Goal: Task Accomplishment & Management: Use online tool/utility

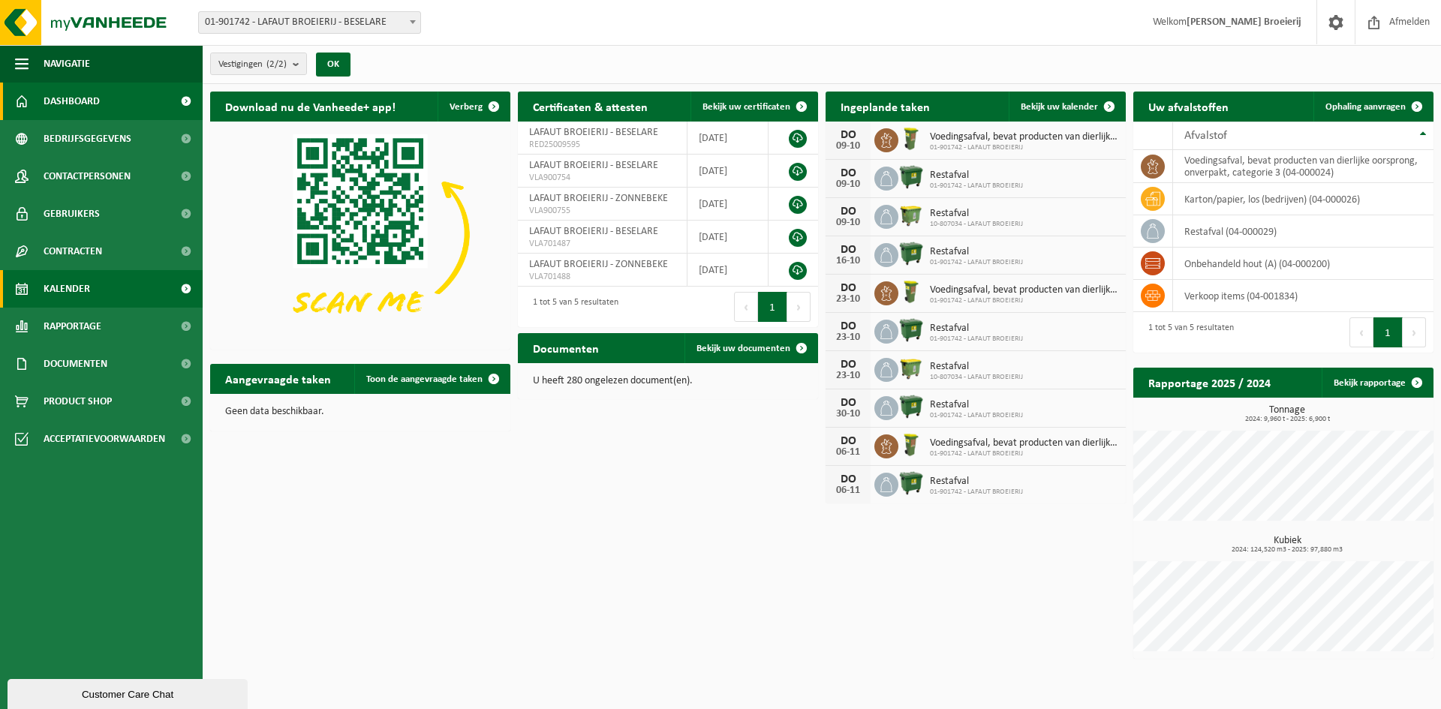
click at [84, 292] on span "Kalender" at bounding box center [67, 289] width 47 height 38
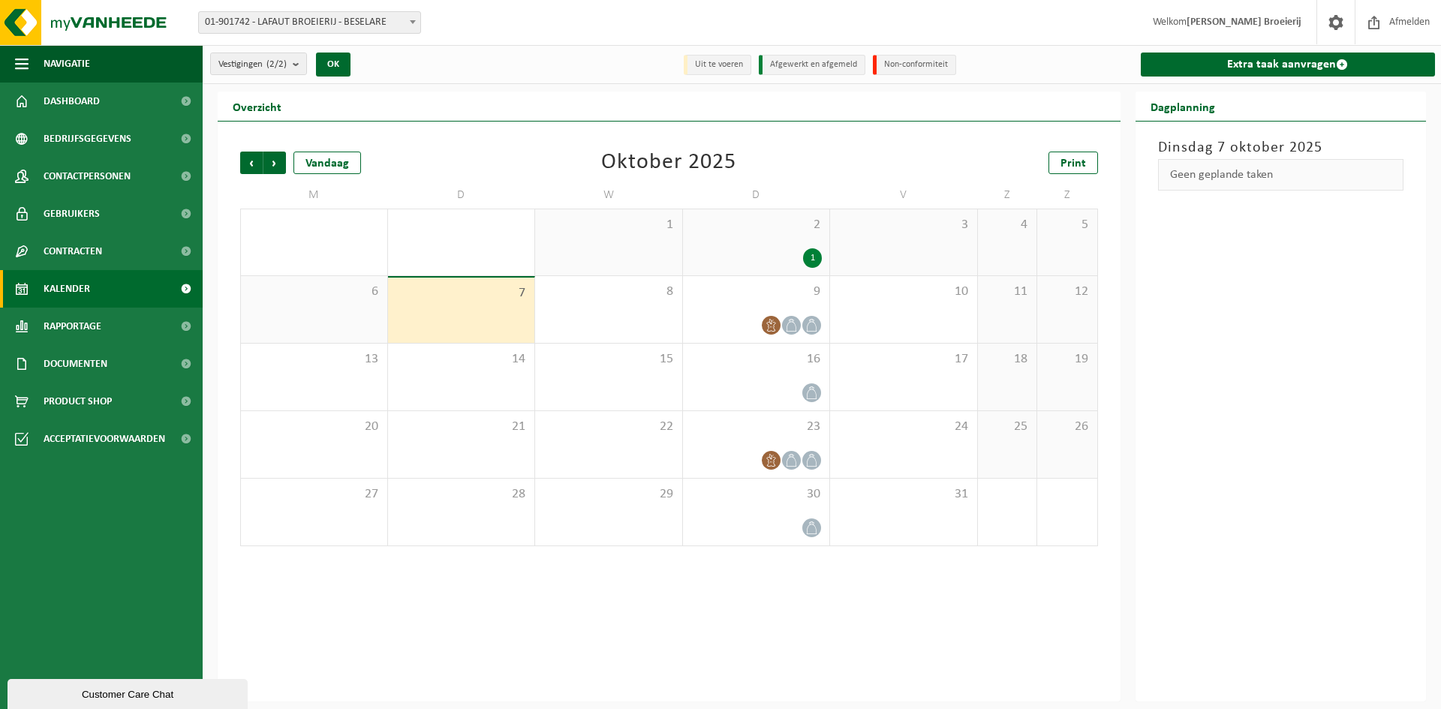
click at [812, 254] on div "1" at bounding box center [812, 258] width 19 height 20
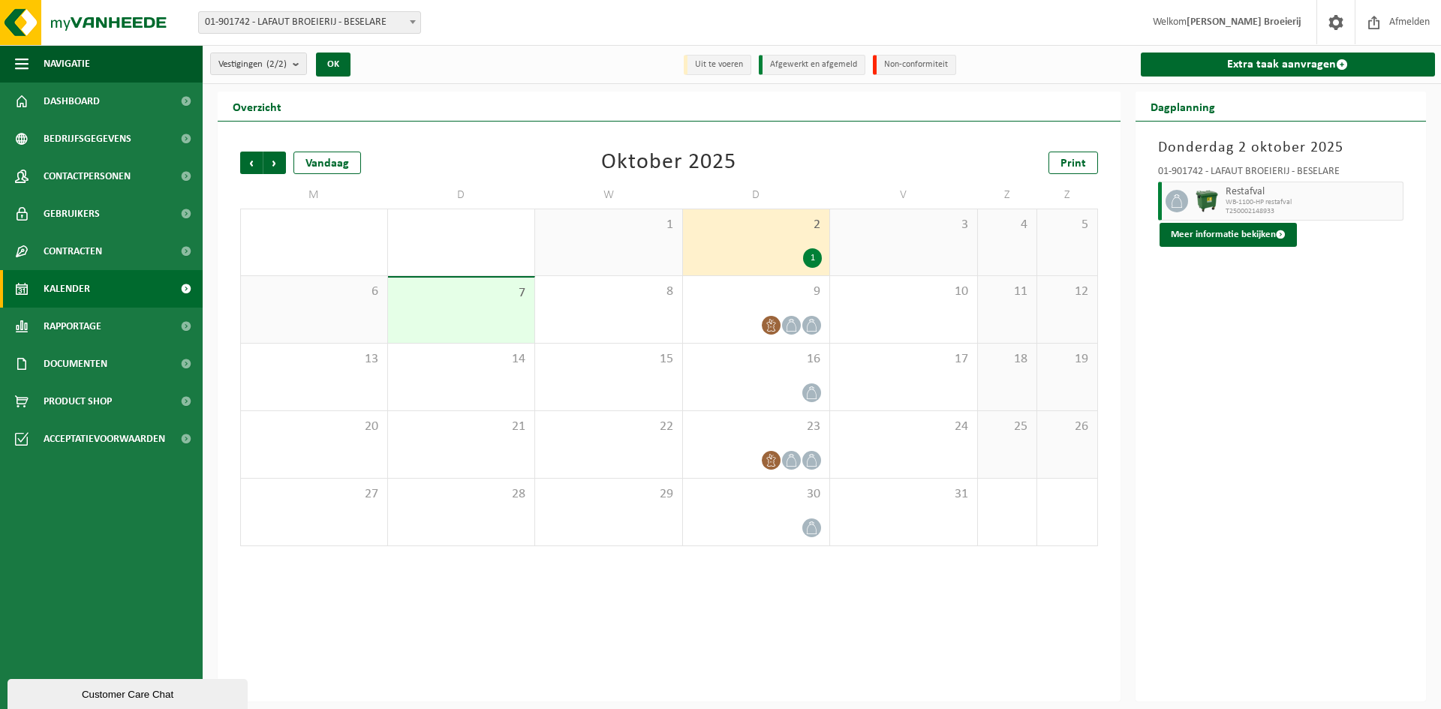
click at [484, 310] on div "7" at bounding box center [461, 310] width 147 height 65
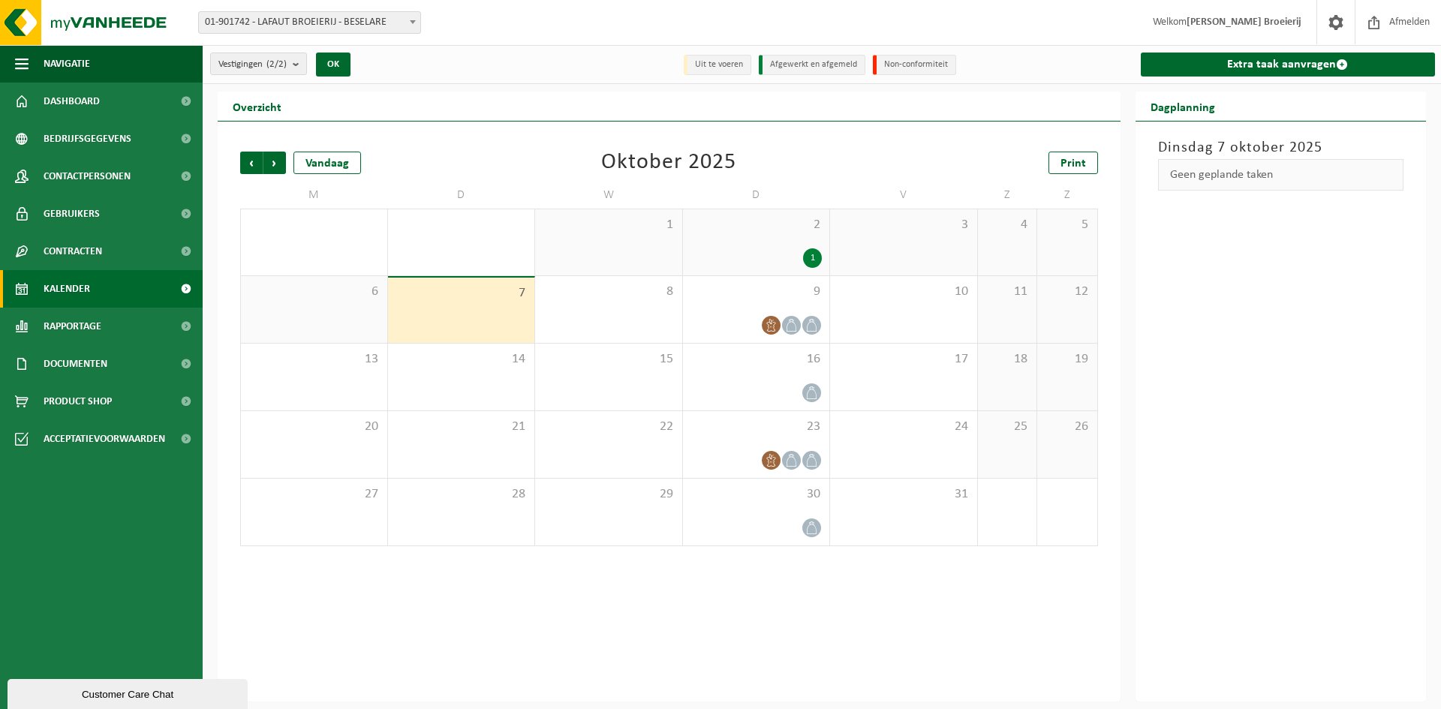
click at [808, 257] on div "1" at bounding box center [812, 258] width 19 height 20
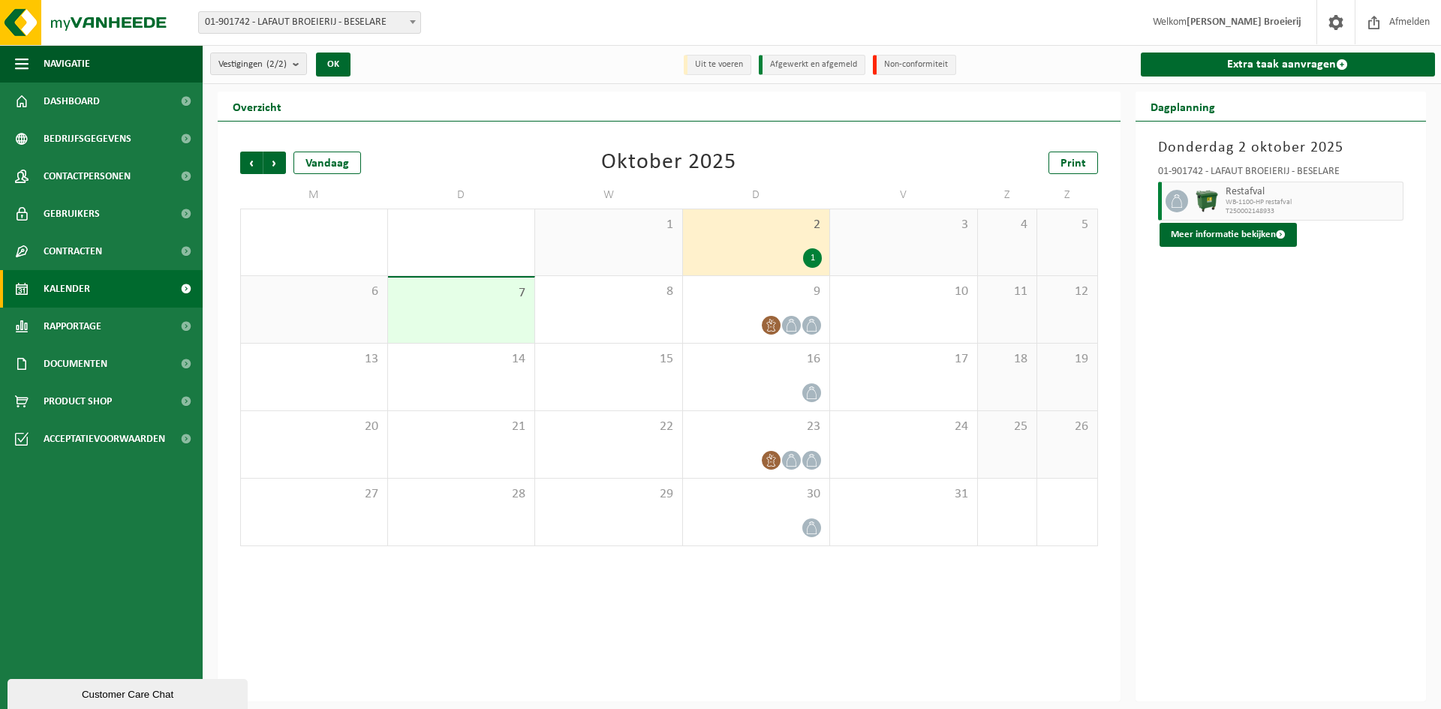
click at [492, 310] on div "7" at bounding box center [461, 310] width 147 height 65
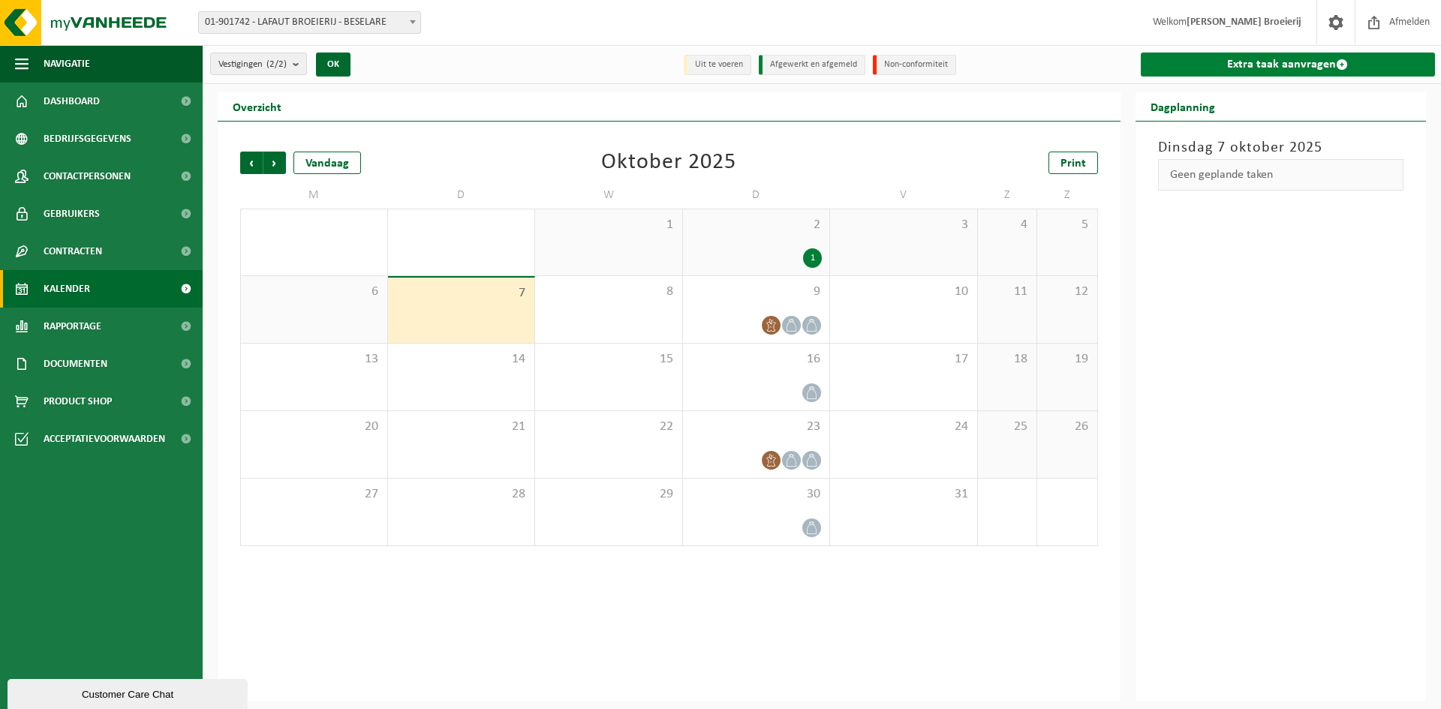
click at [1270, 64] on link "Extra taak aanvragen" at bounding box center [1288, 65] width 295 height 24
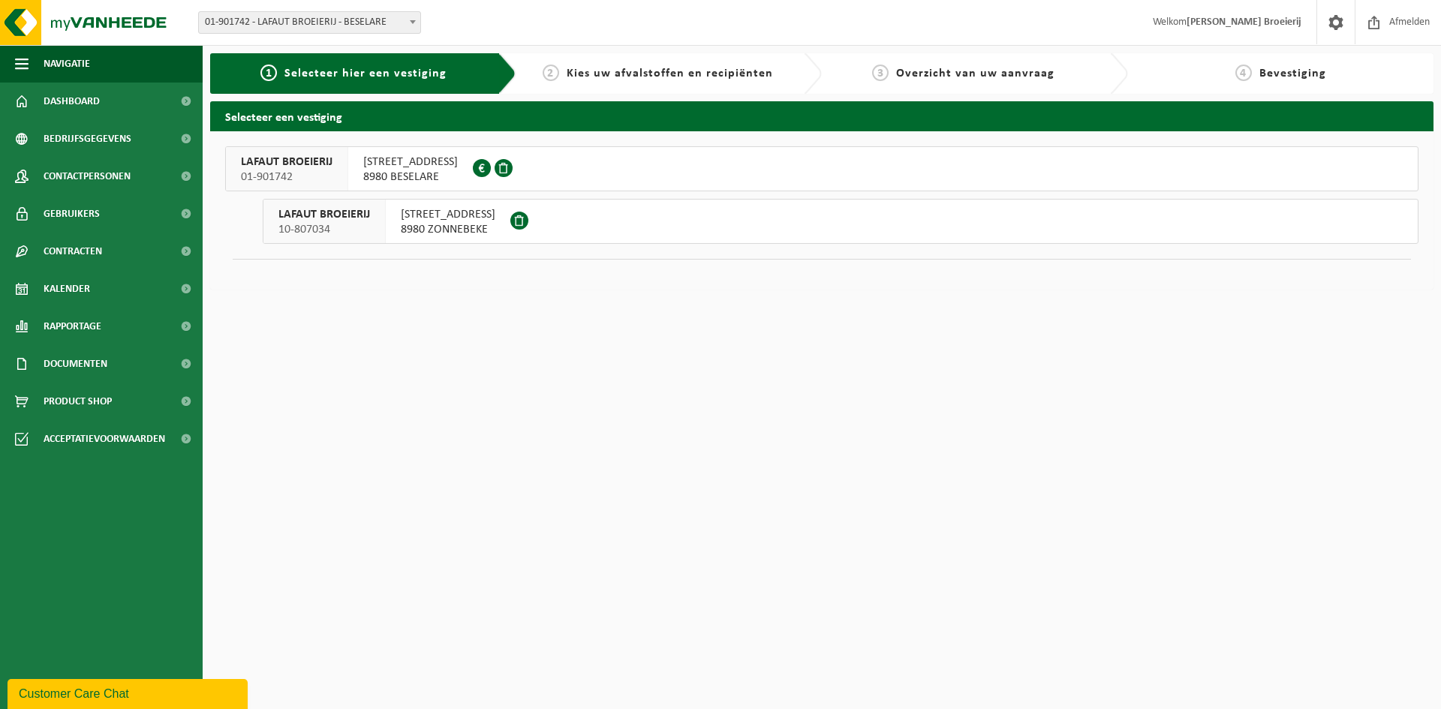
click at [416, 169] on span "[STREET_ADDRESS]" at bounding box center [410, 162] width 95 height 15
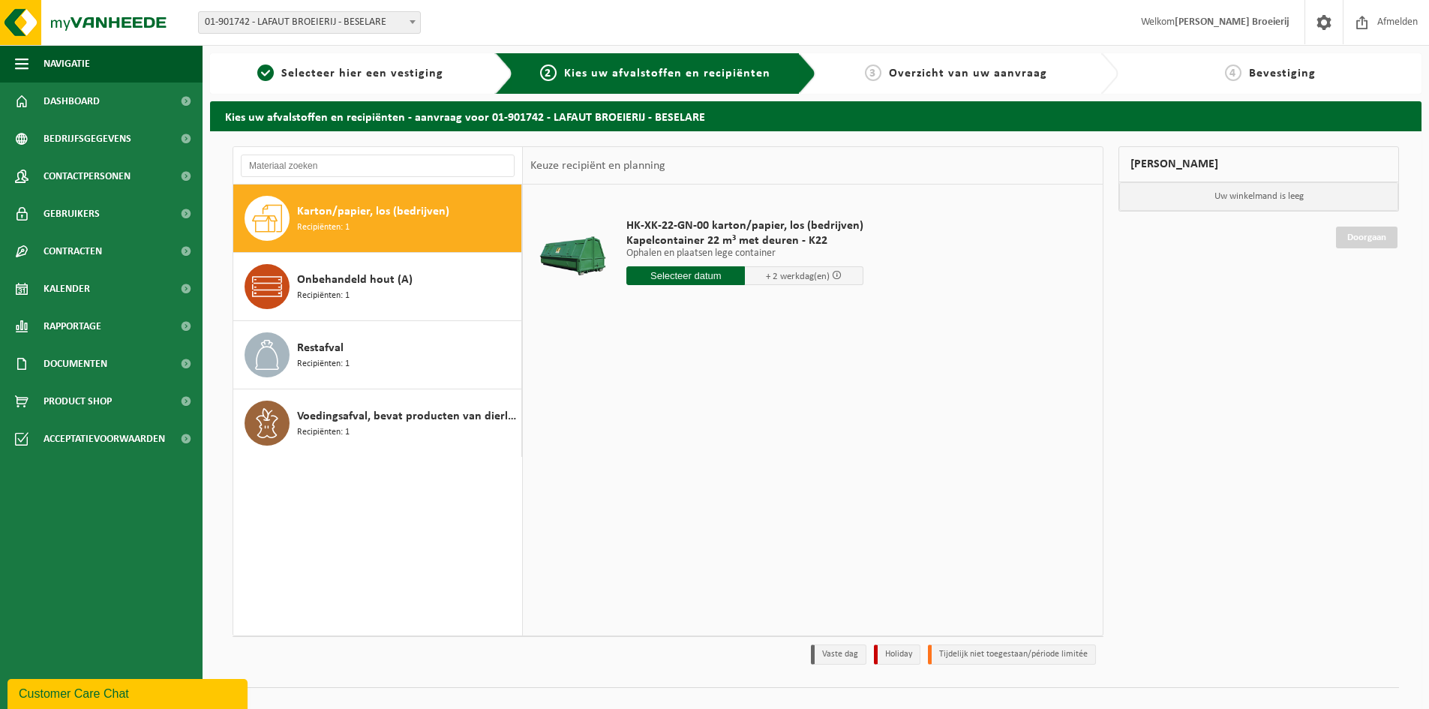
click at [669, 275] on input "text" at bounding box center [686, 275] width 119 height 19
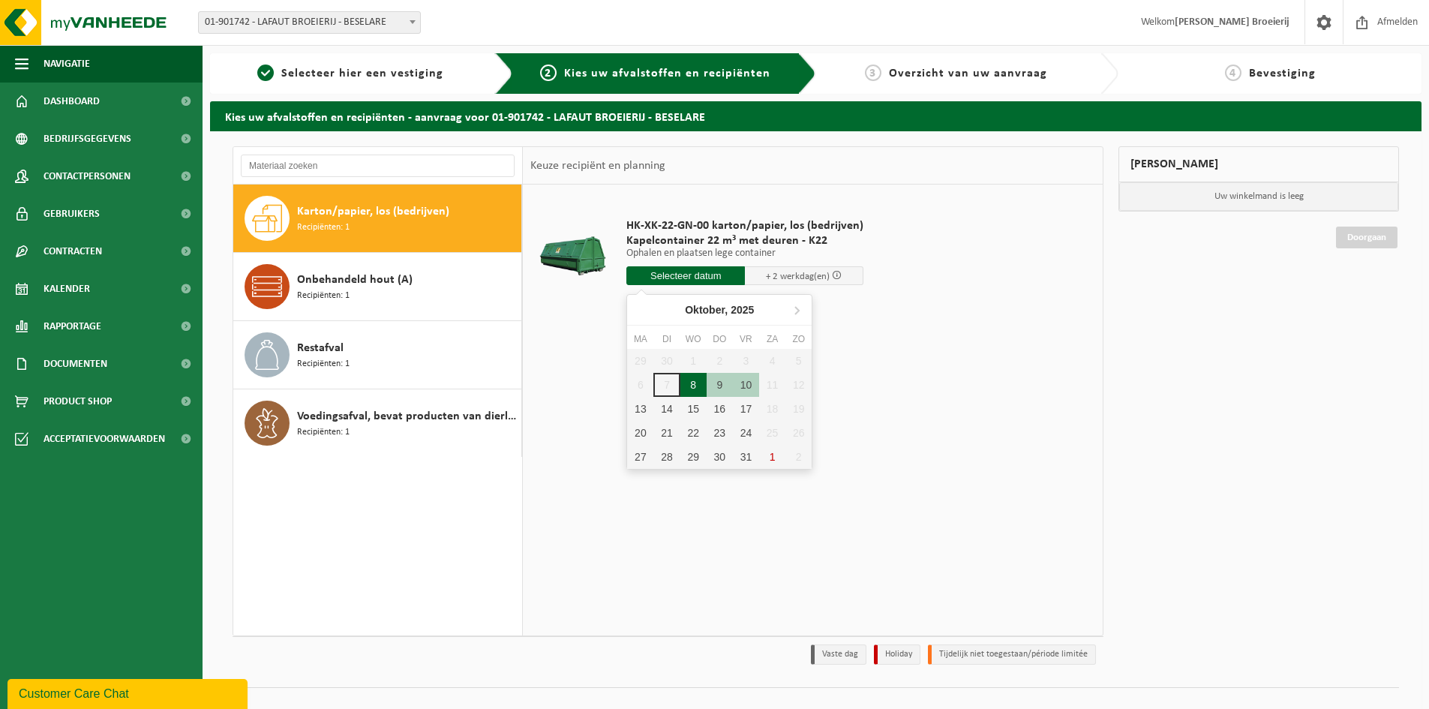
click at [693, 388] on div "8" at bounding box center [694, 385] width 26 height 24
type input "Van 2025-10-08"
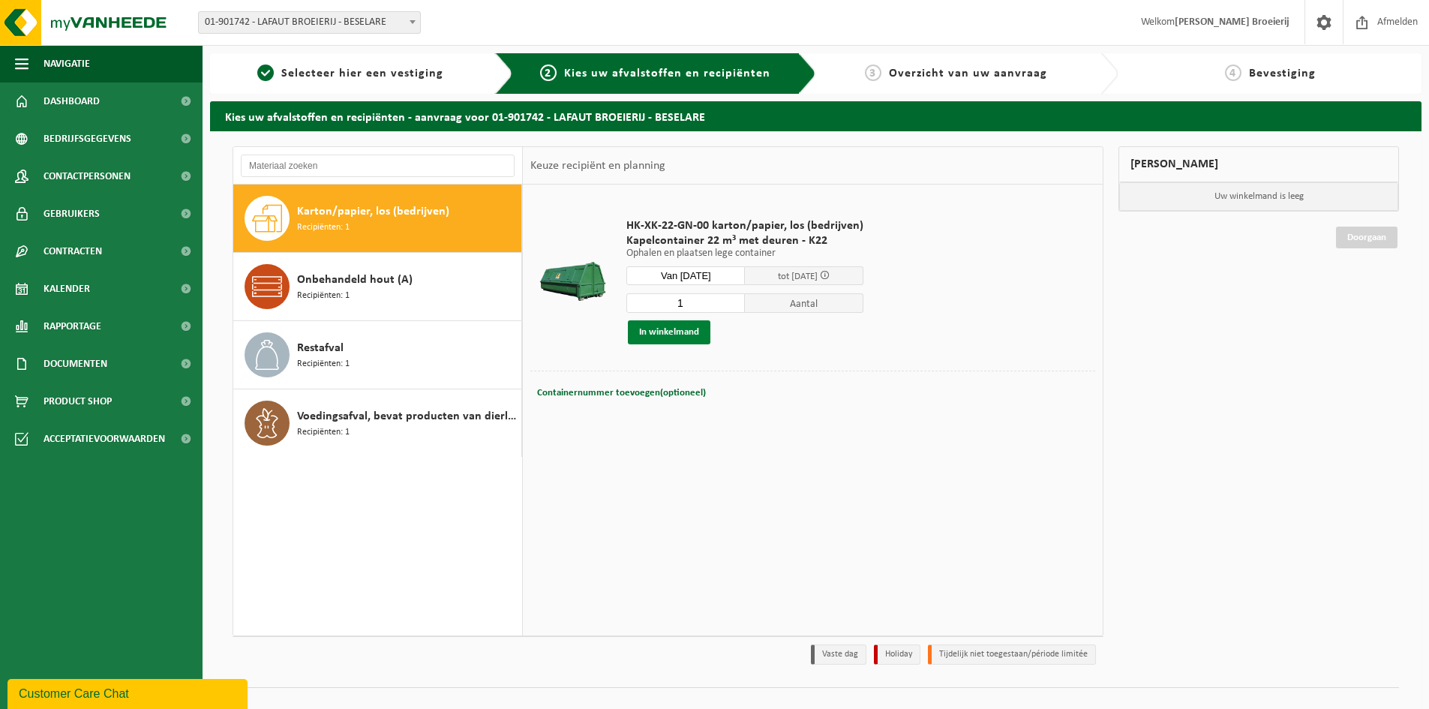
click at [668, 336] on button "In winkelmand" at bounding box center [669, 332] width 83 height 24
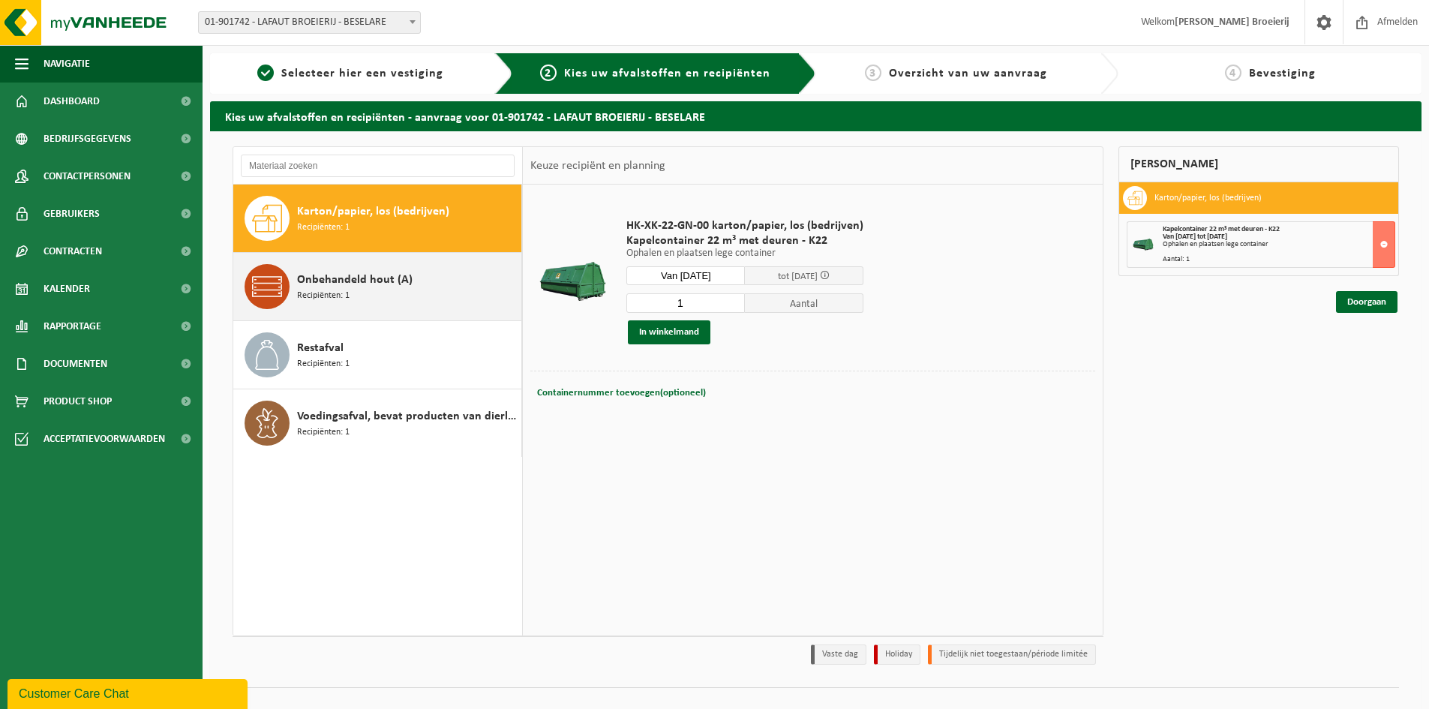
click at [365, 278] on span "Onbehandeld hout (A)" at bounding box center [355, 280] width 116 height 18
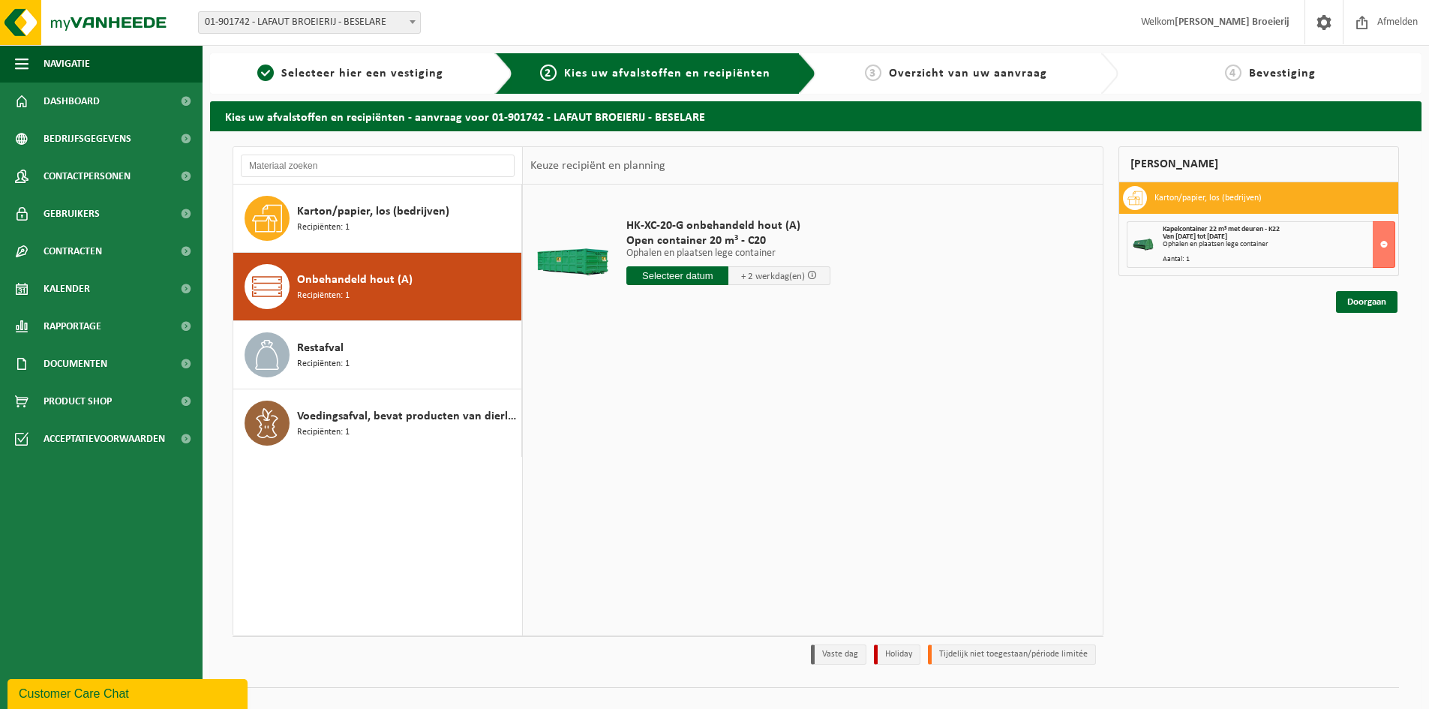
click at [688, 280] on input "text" at bounding box center [678, 275] width 102 height 19
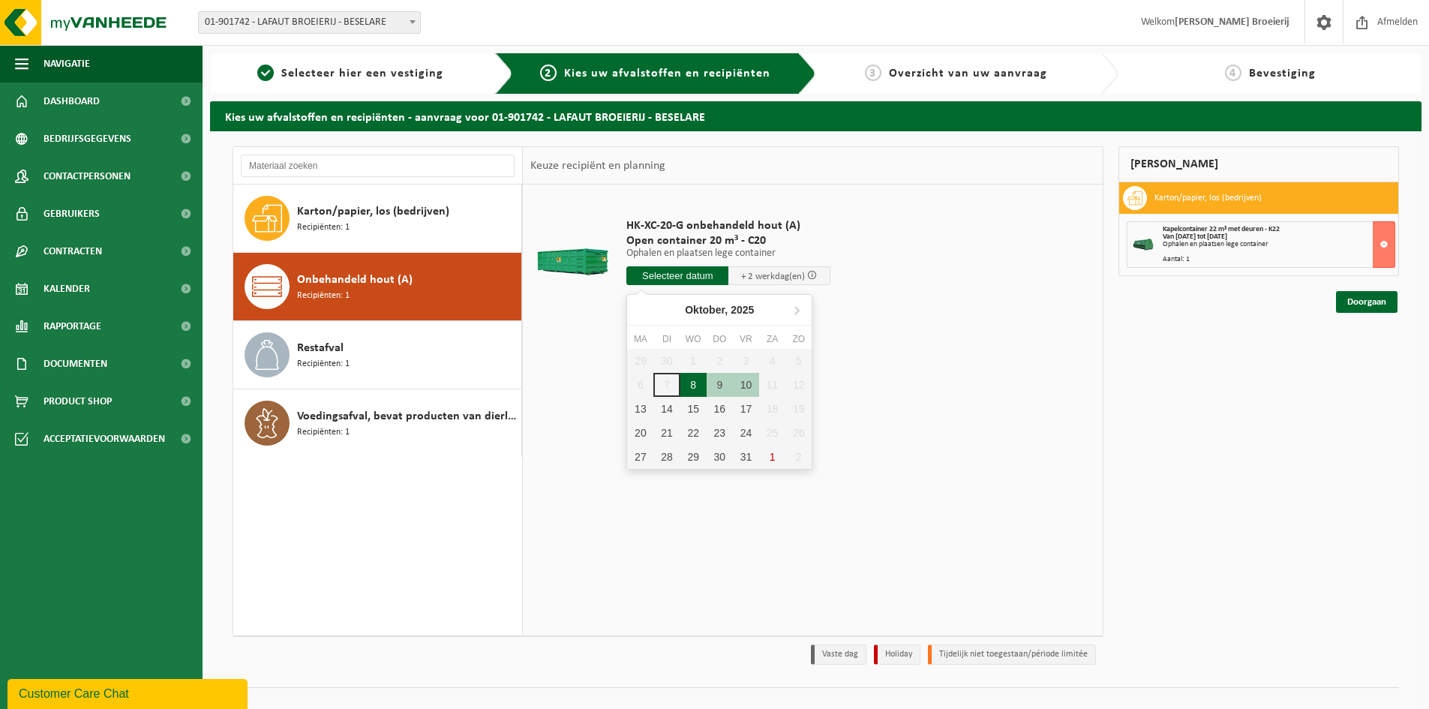
click at [690, 386] on div "8" at bounding box center [694, 385] width 26 height 24
type input "Van 2025-10-08"
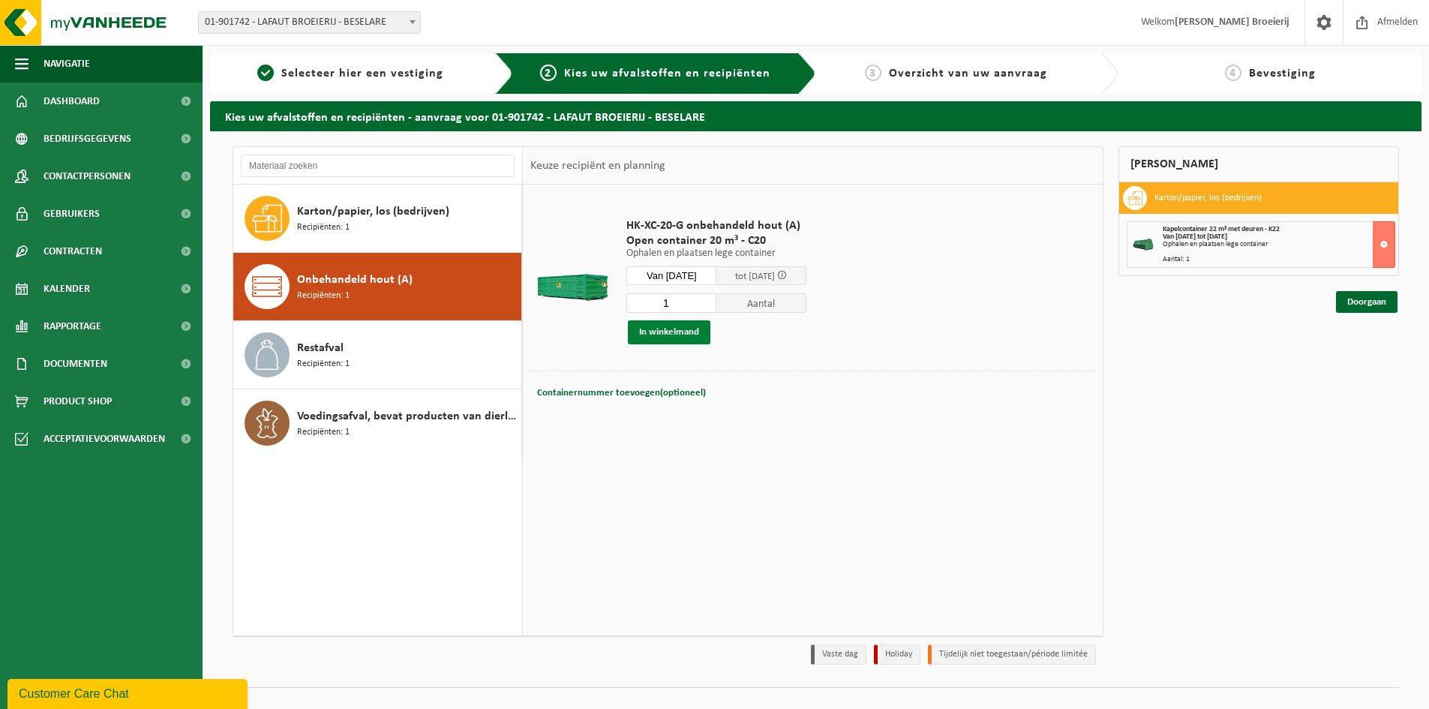
click at [686, 332] on button "In winkelmand" at bounding box center [669, 332] width 83 height 24
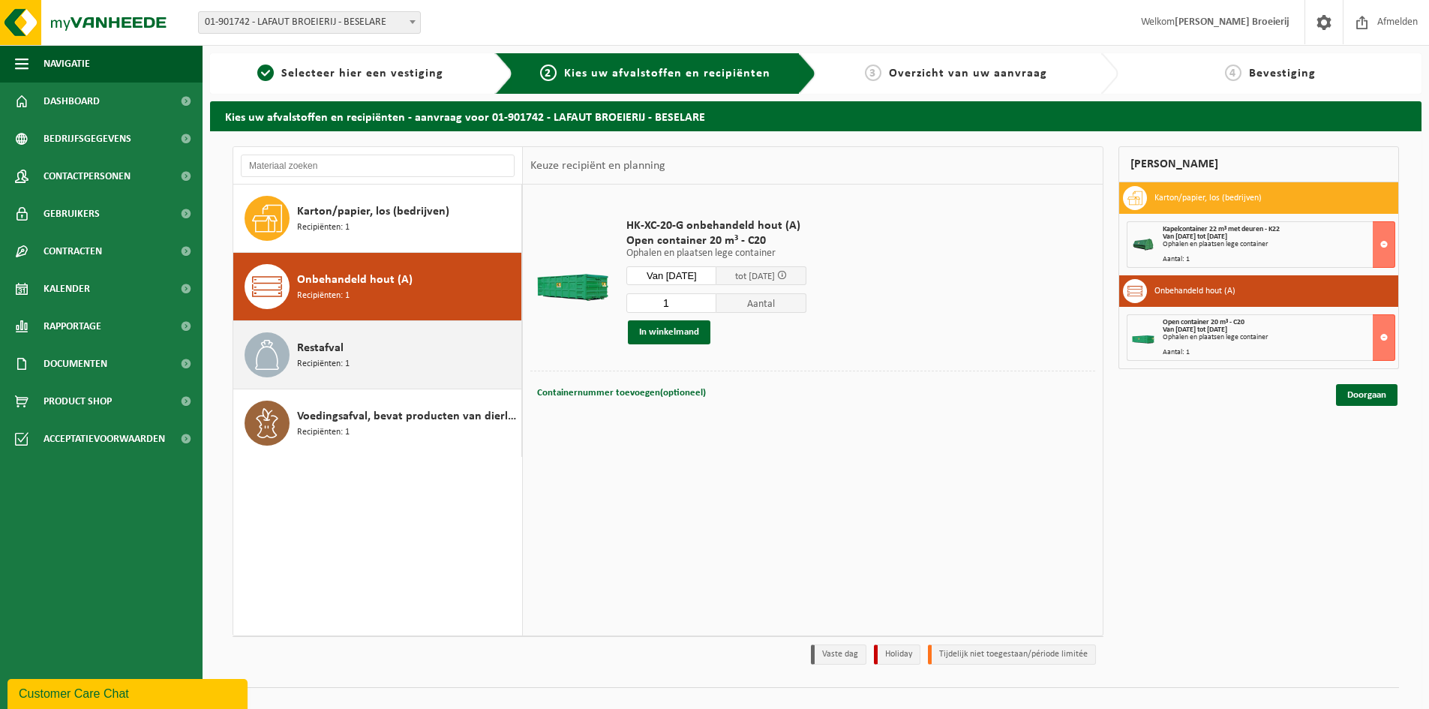
click at [383, 359] on div "Restafval Recipiënten: 1" at bounding box center [407, 354] width 221 height 45
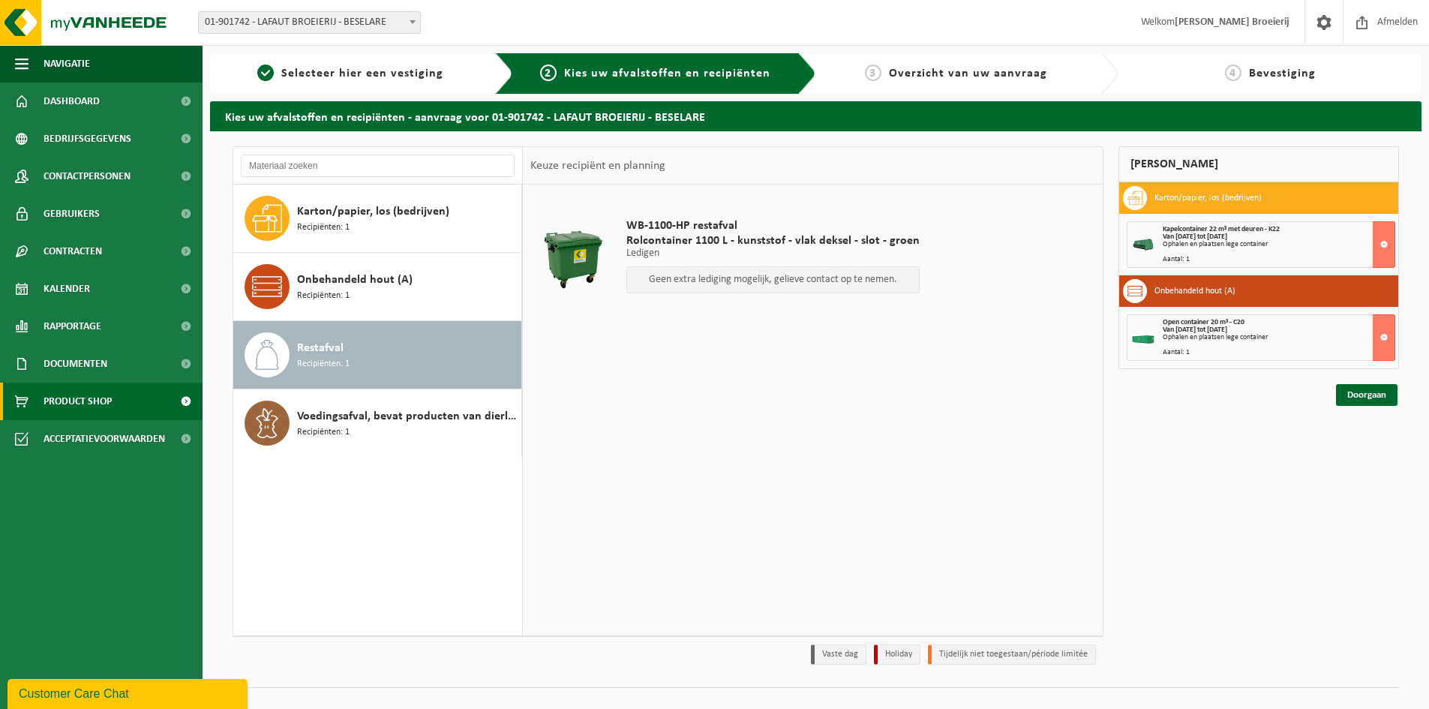
click at [89, 401] on span "Product Shop" at bounding box center [78, 402] width 68 height 38
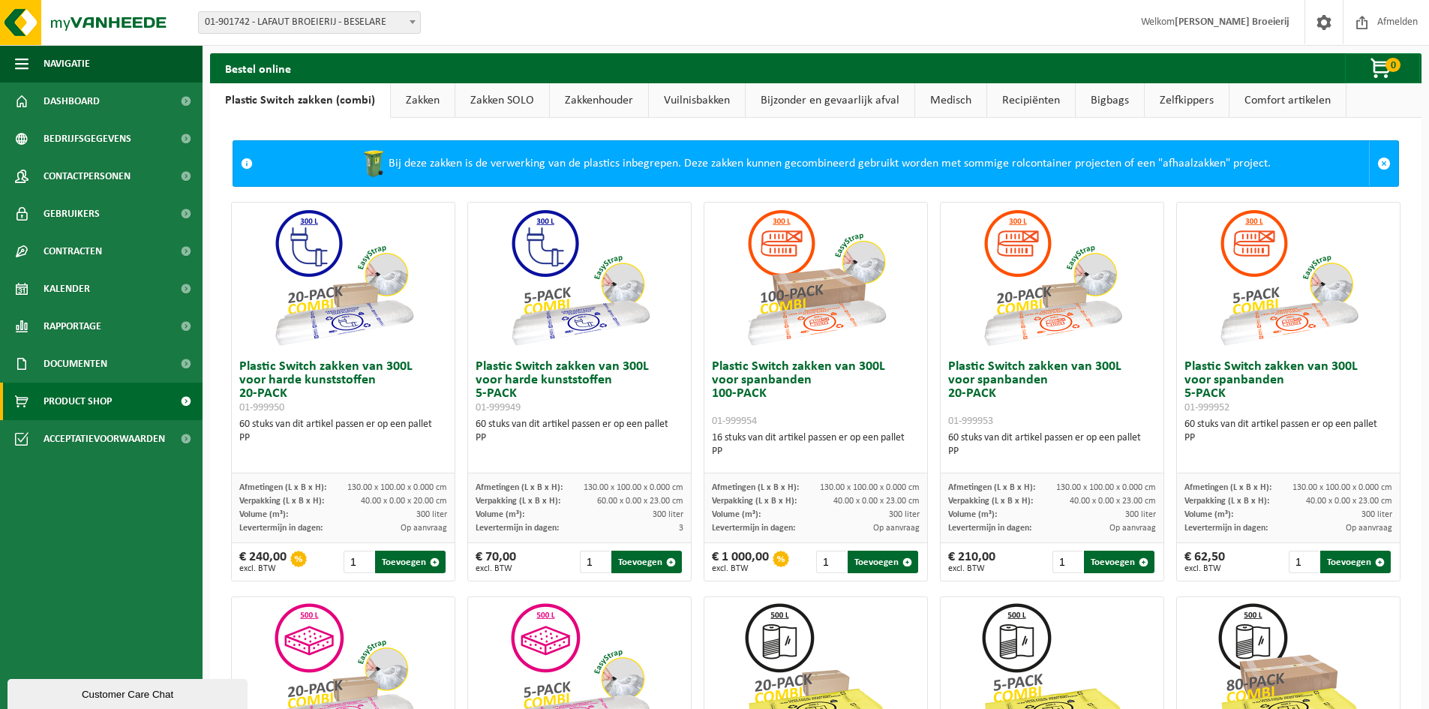
click at [704, 106] on link "Vuilnisbakken" at bounding box center [697, 100] width 96 height 35
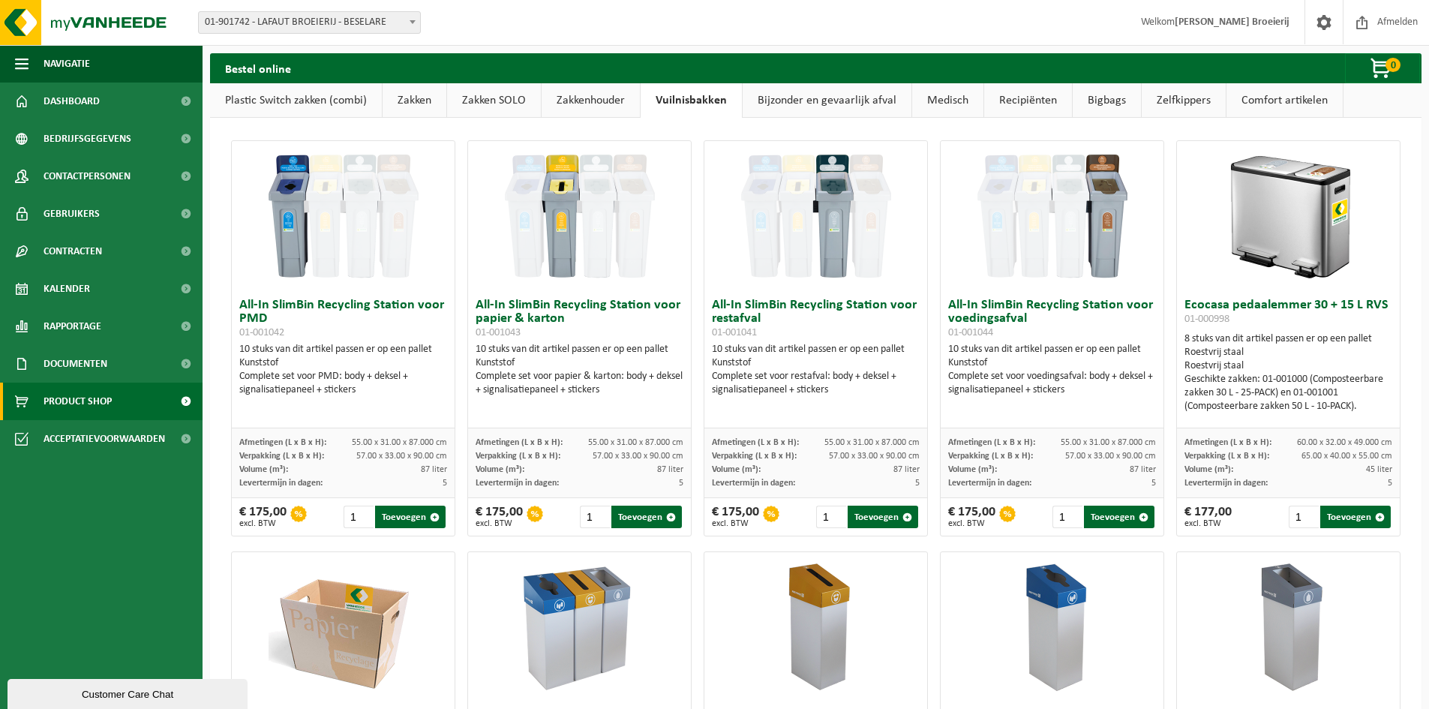
click at [282, 107] on link "Plastic Switch zakken (combi)" at bounding box center [296, 100] width 172 height 35
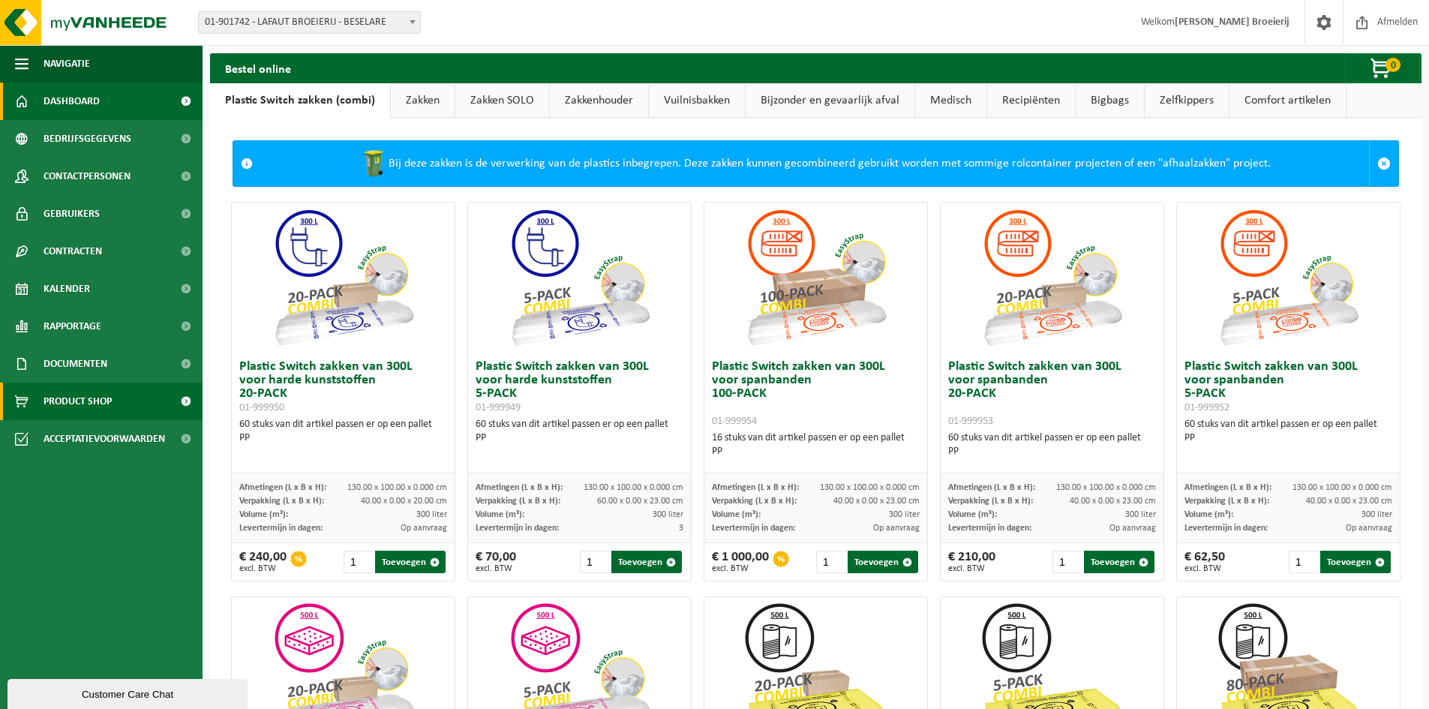
click at [116, 101] on link "Dashboard" at bounding box center [101, 102] width 203 height 38
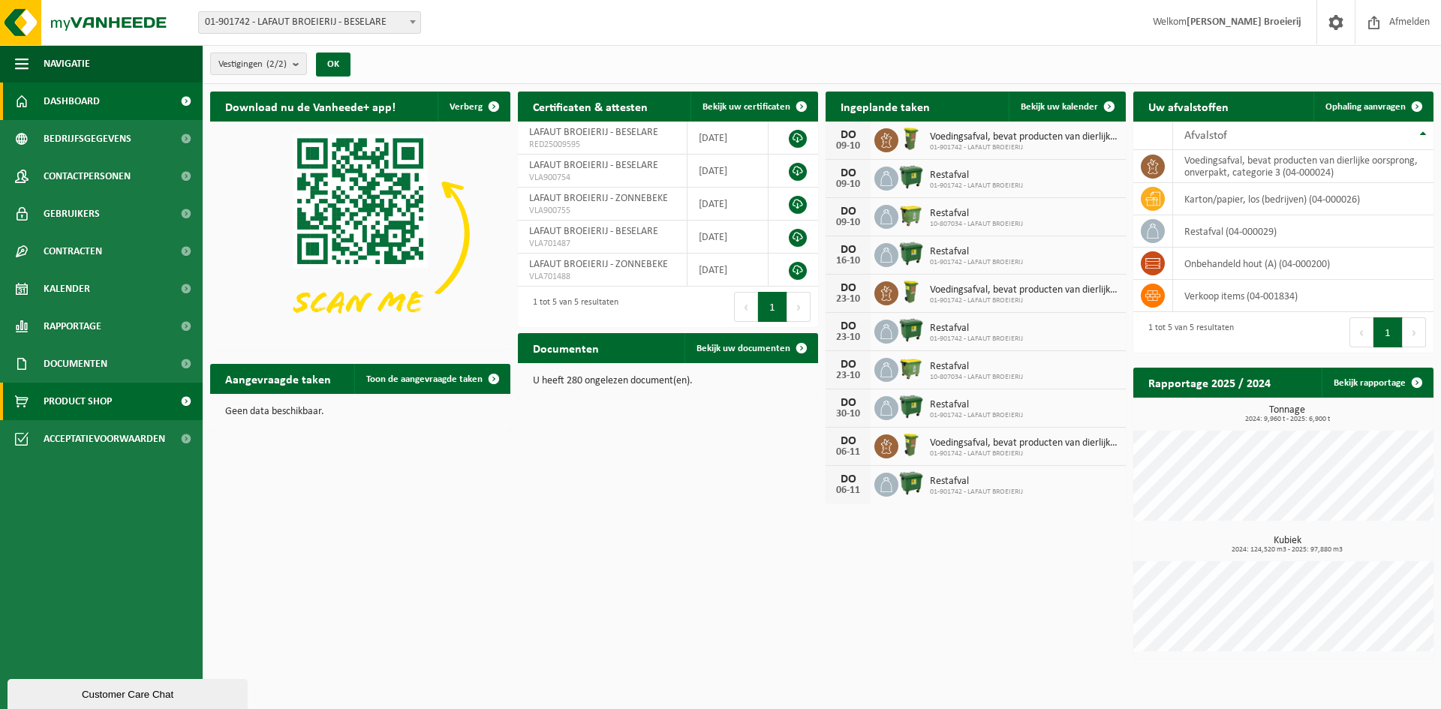
click at [104, 401] on span "Product Shop" at bounding box center [78, 402] width 68 height 38
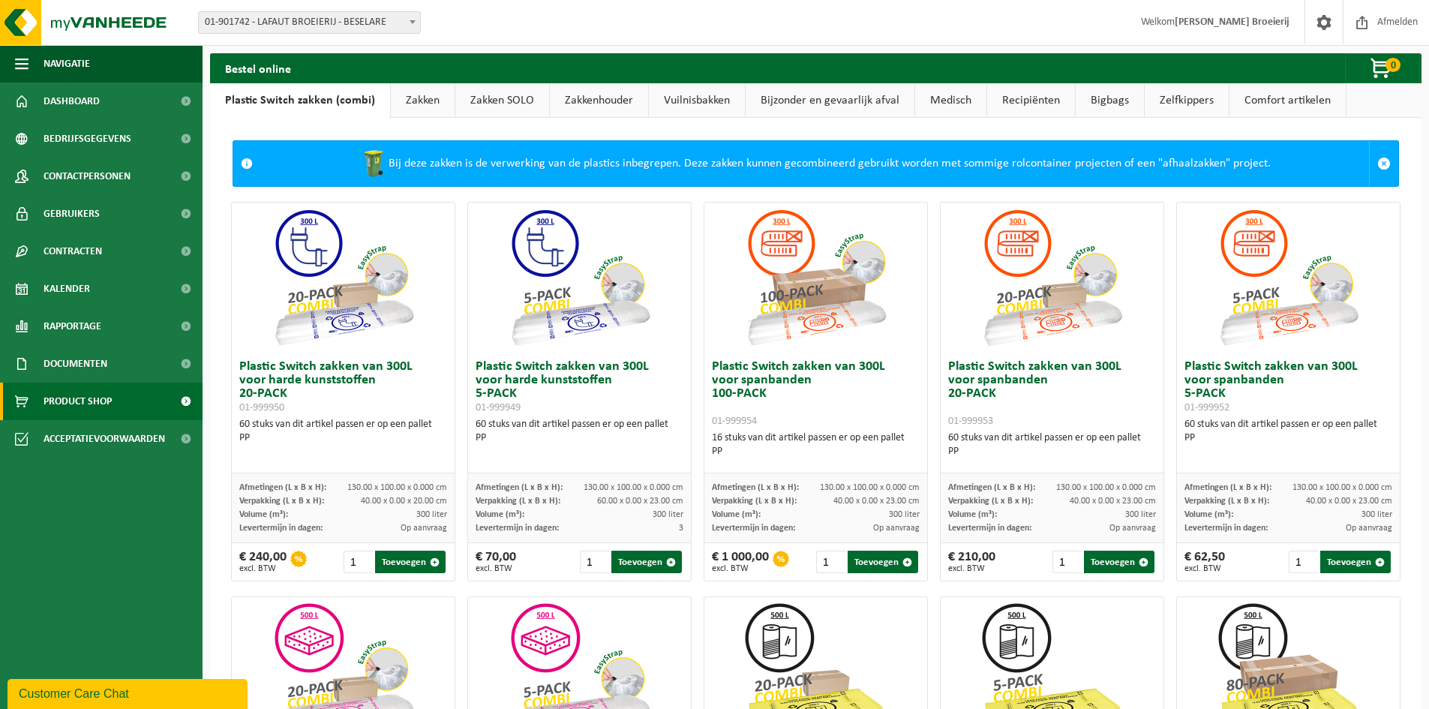
click at [1194, 110] on link "Zelfkippers" at bounding box center [1187, 100] width 84 height 35
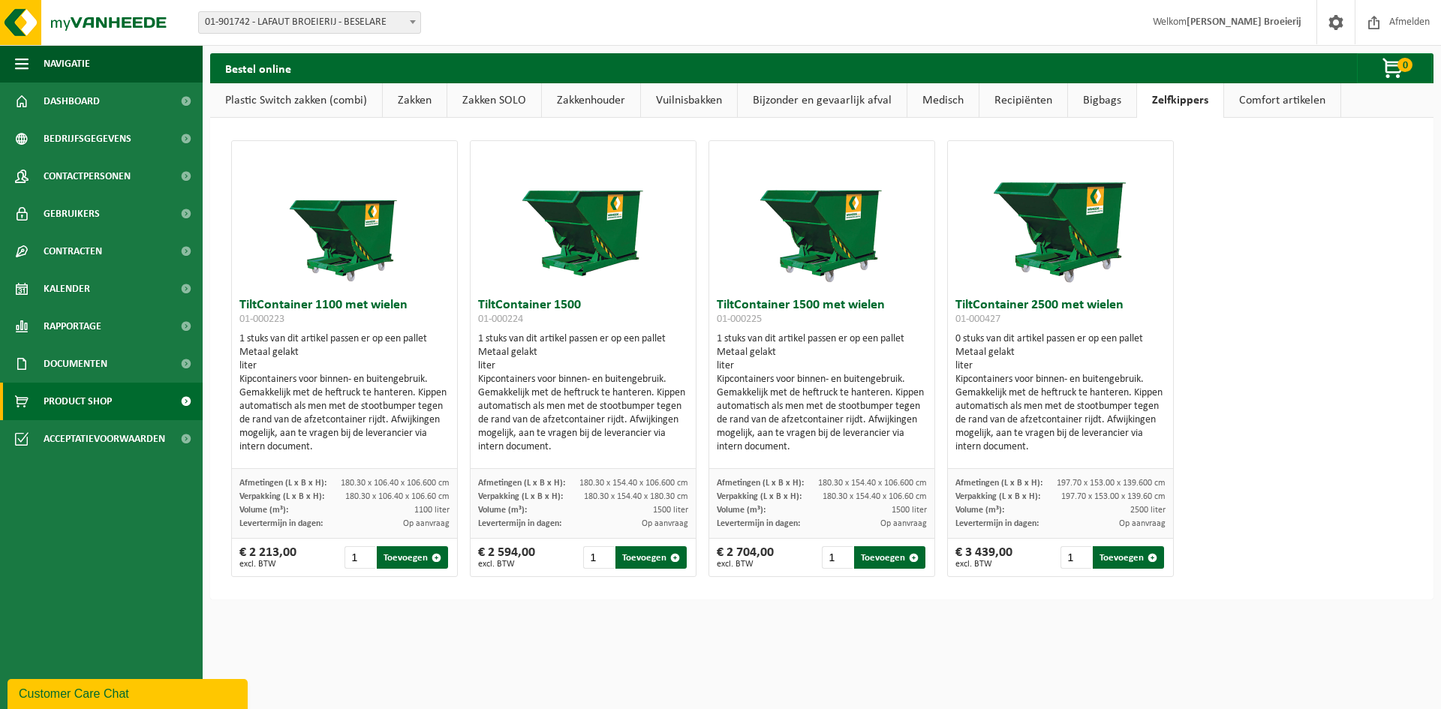
click at [688, 100] on link "Vuilnisbakken" at bounding box center [689, 100] width 96 height 35
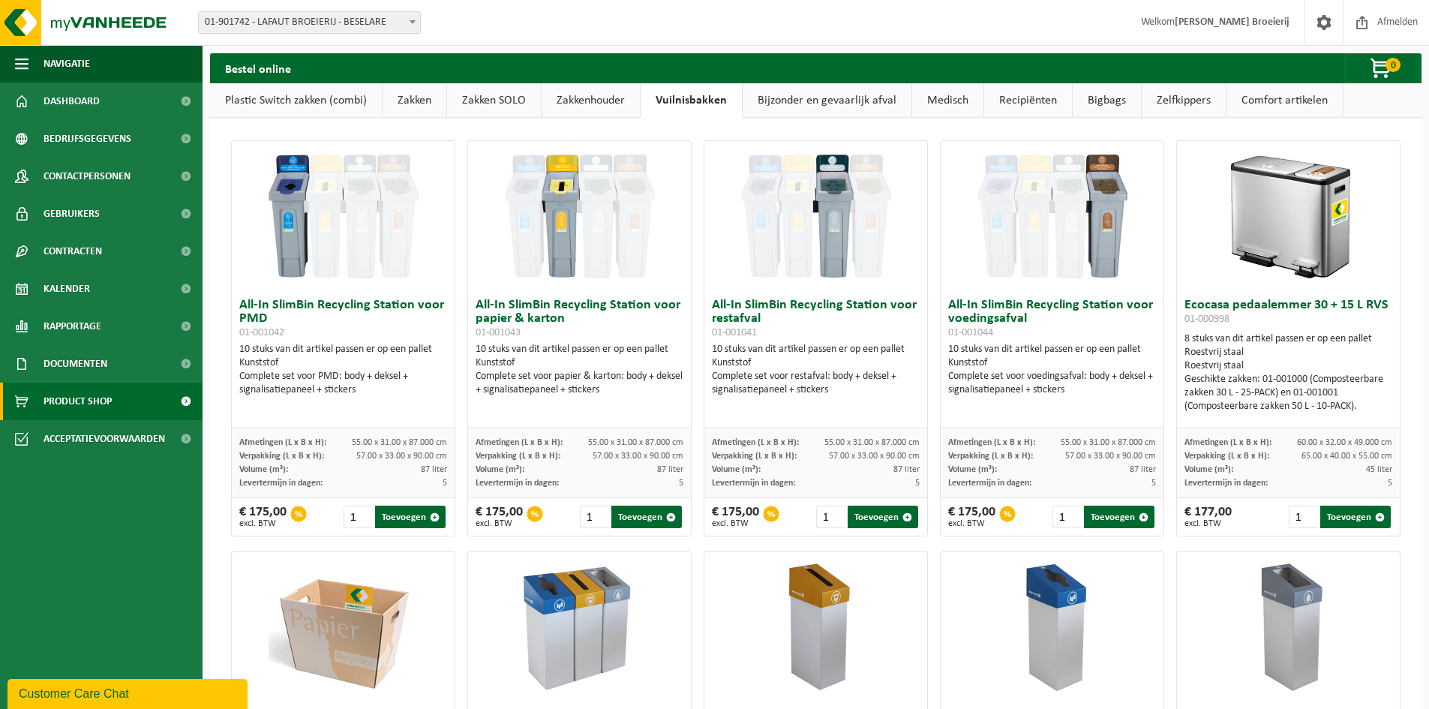
click at [1014, 105] on link "Recipiënten" at bounding box center [1028, 100] width 88 height 35
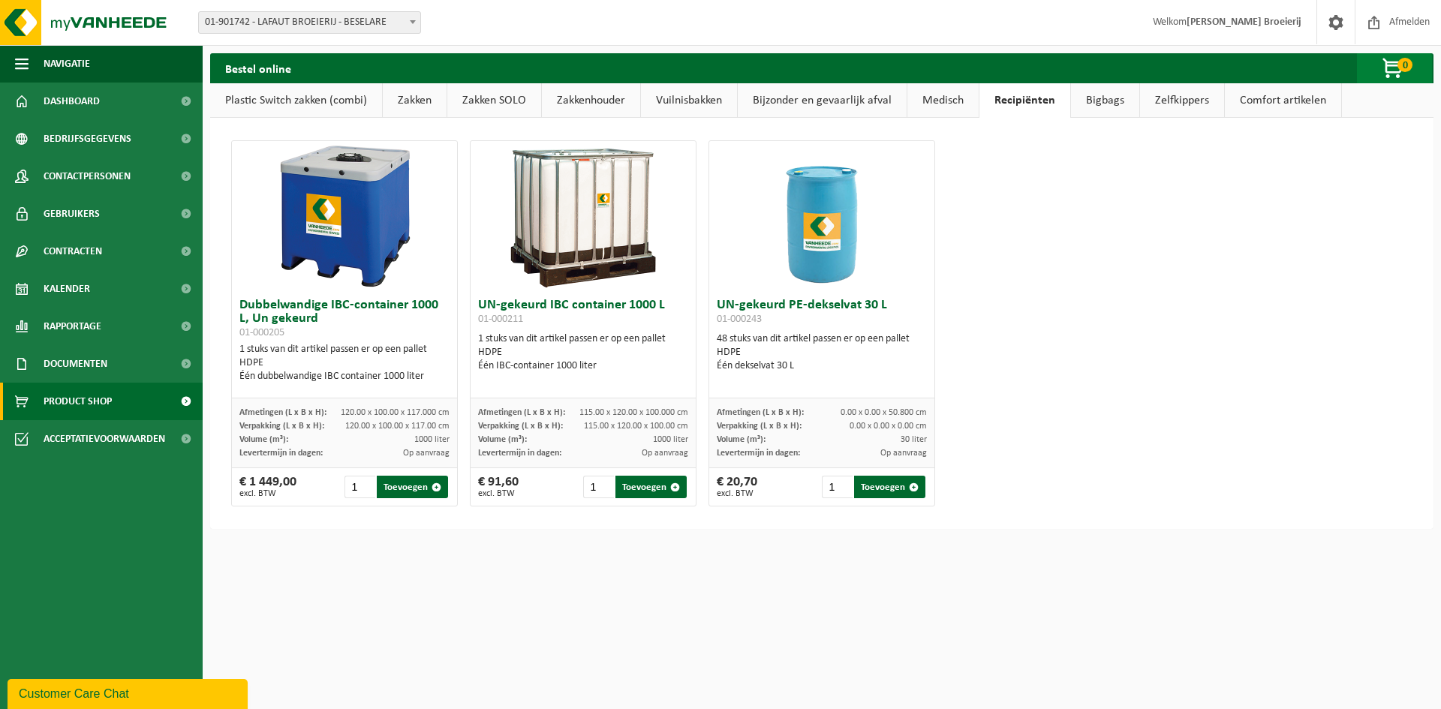
click at [1386, 70] on span "button" at bounding box center [1393, 69] width 75 height 30
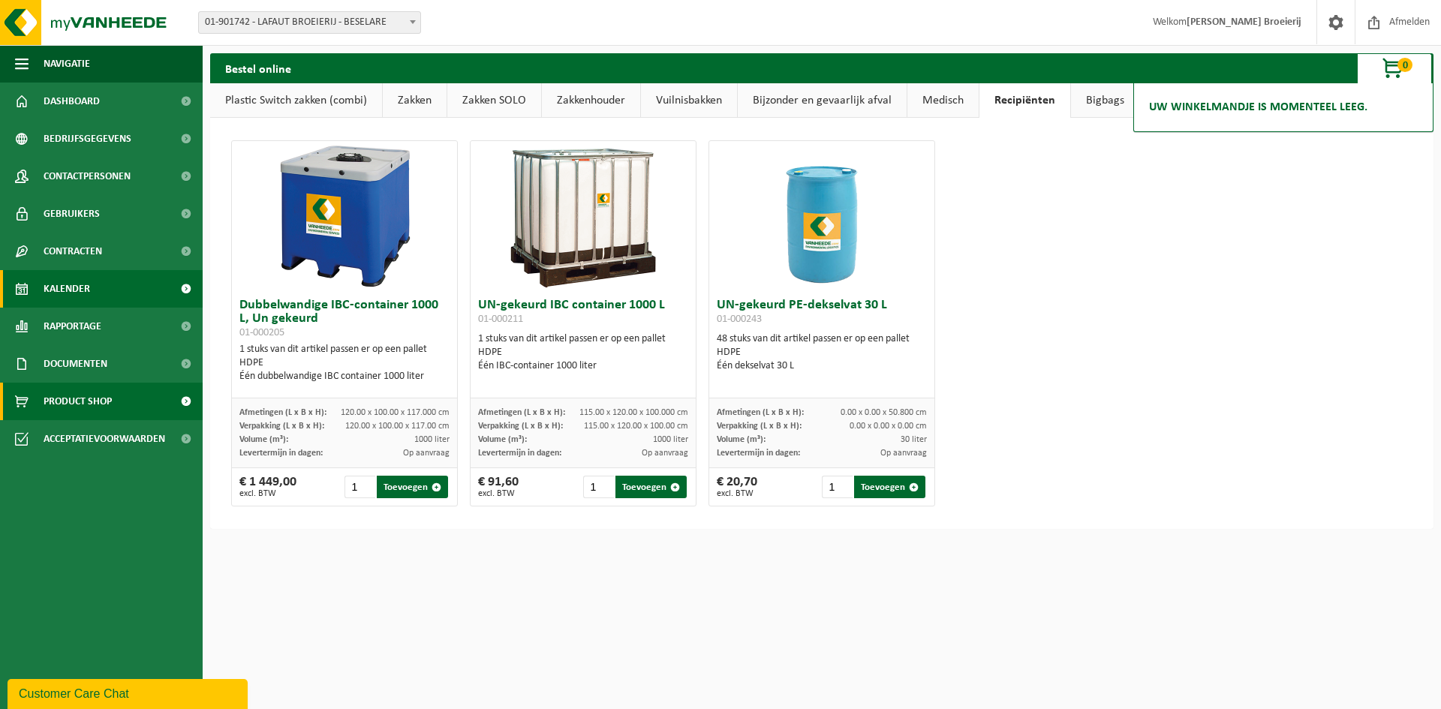
click at [86, 291] on span "Kalender" at bounding box center [67, 289] width 47 height 38
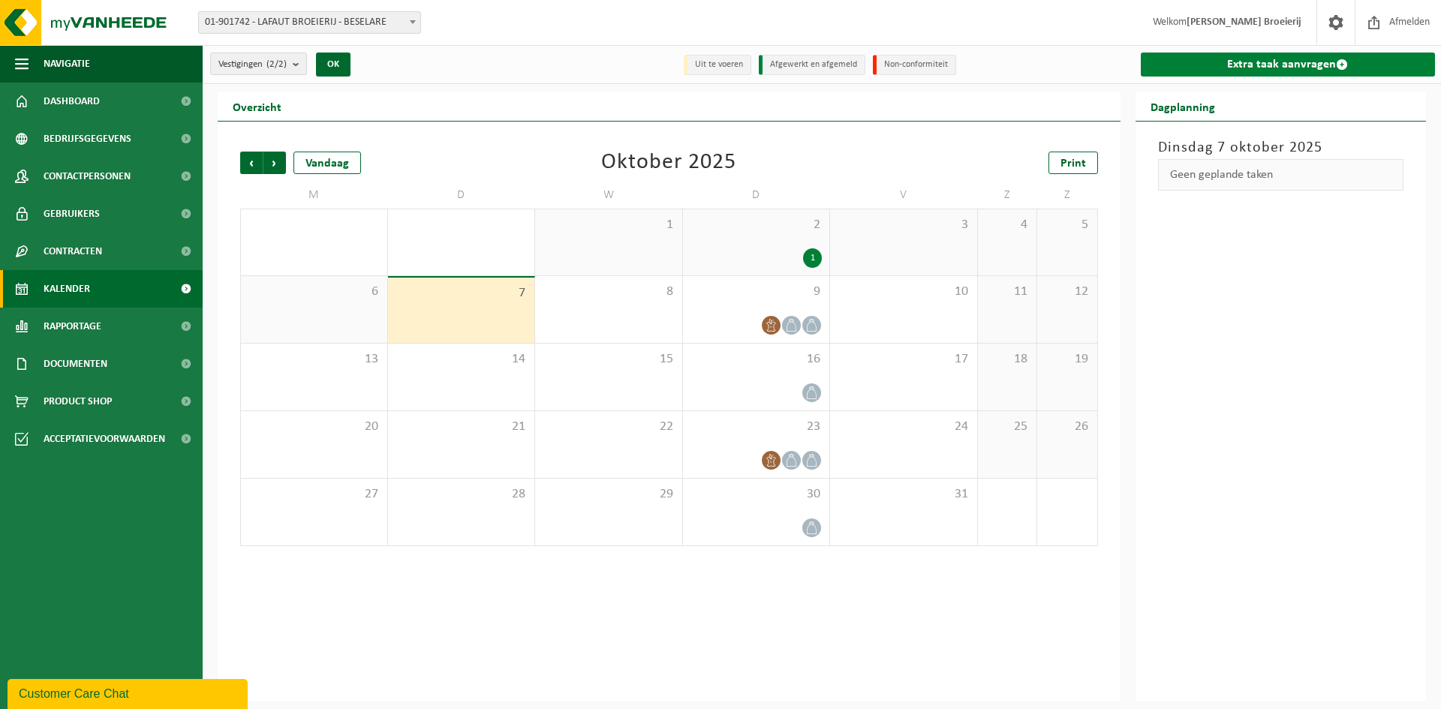
click at [1251, 66] on link "Extra taak aanvragen" at bounding box center [1288, 65] width 295 height 24
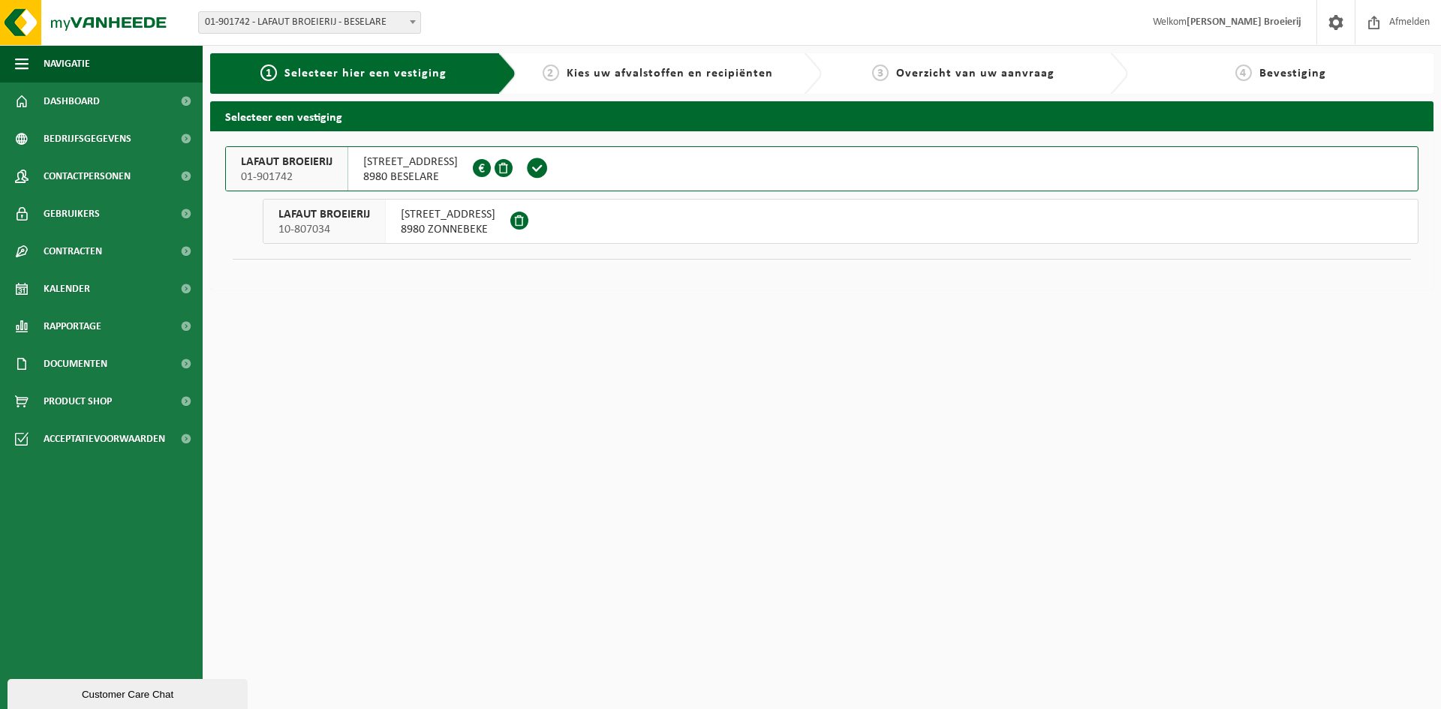
click at [398, 167] on span "KLOKHOFSTRAAT 13" at bounding box center [410, 162] width 95 height 15
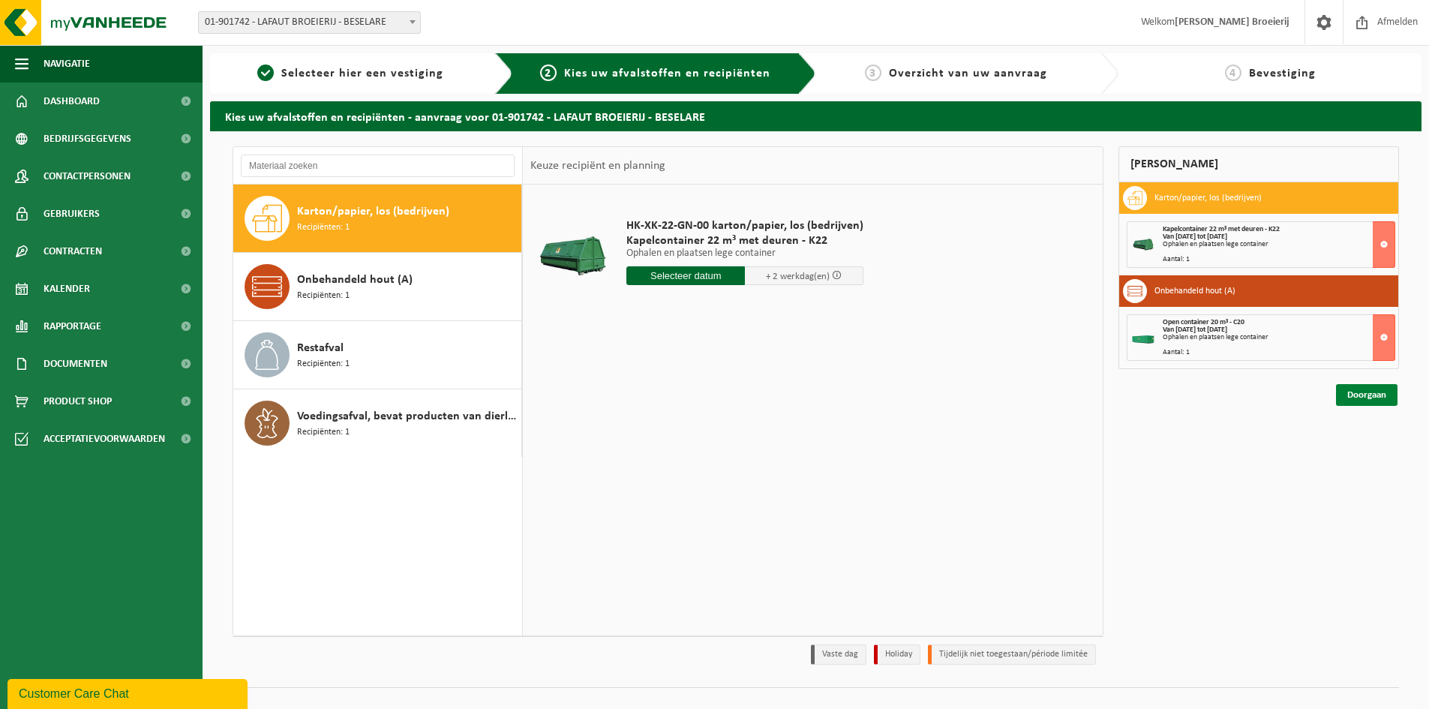
click at [1372, 399] on link "Doorgaan" at bounding box center [1367, 395] width 62 height 22
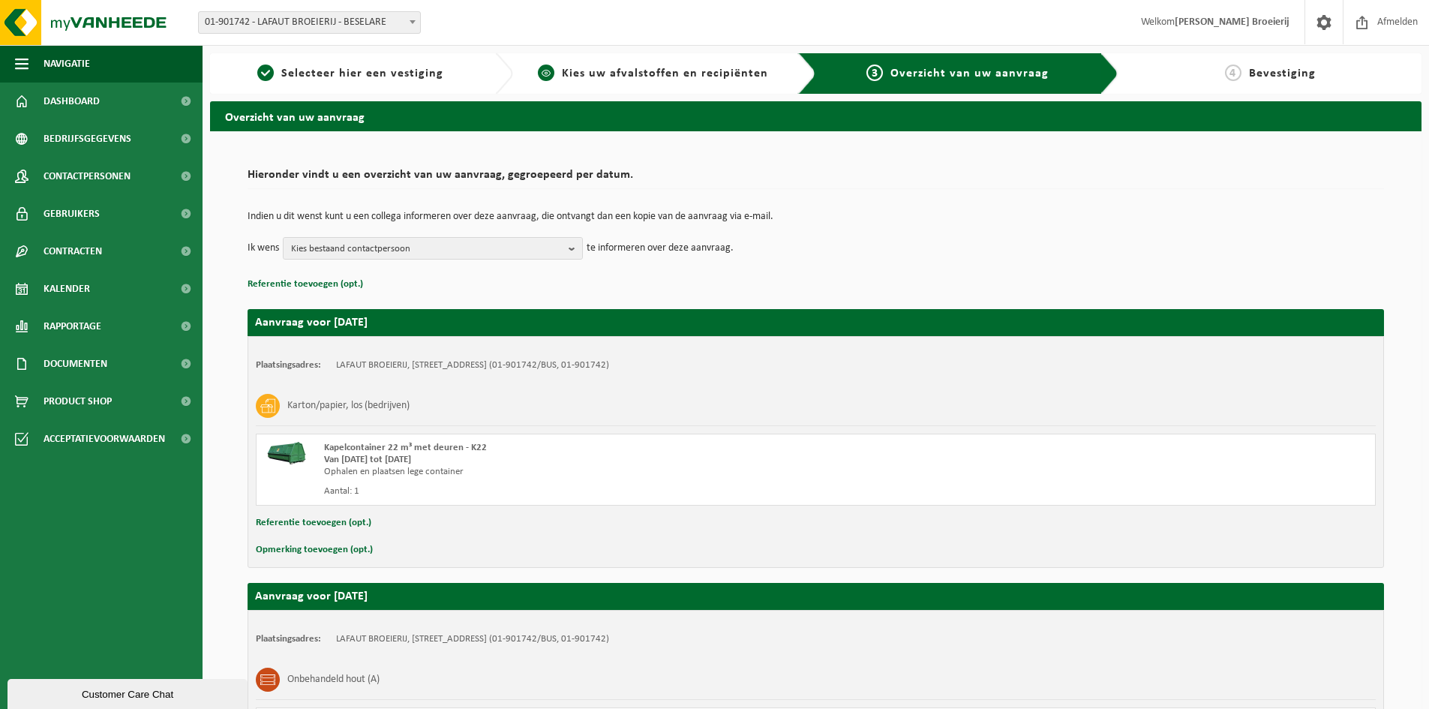
click at [675, 78] on span "Kies uw afvalstoffen en recipiënten" at bounding box center [665, 74] width 206 height 12
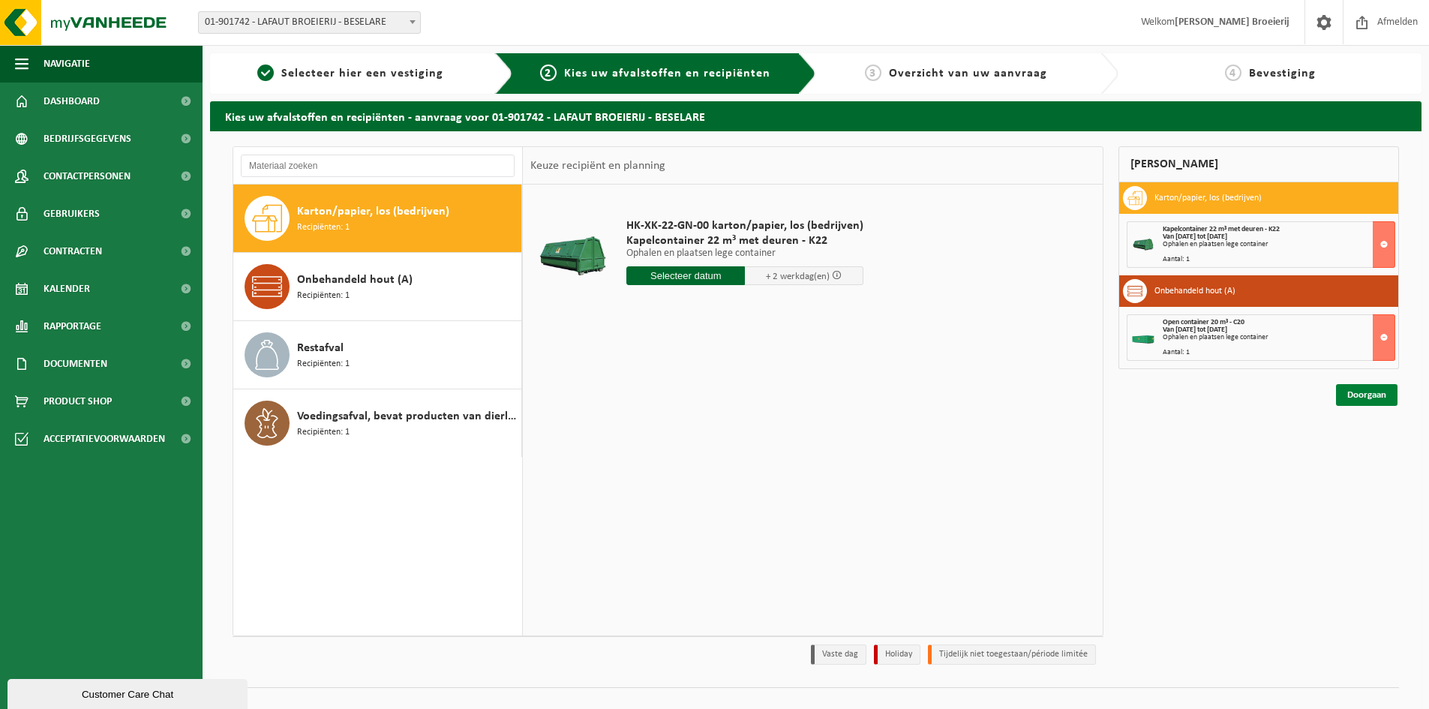
click at [1372, 398] on link "Doorgaan" at bounding box center [1367, 395] width 62 height 22
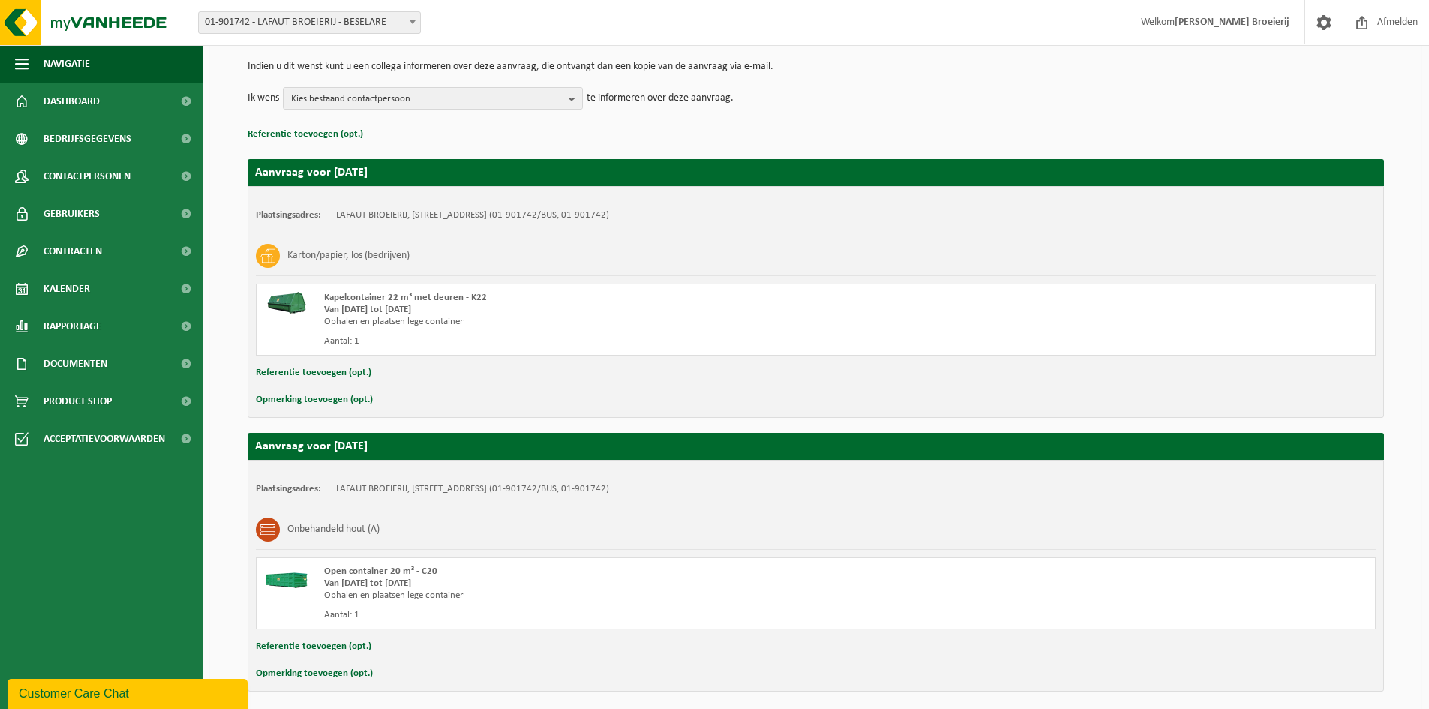
scroll to position [209, 0]
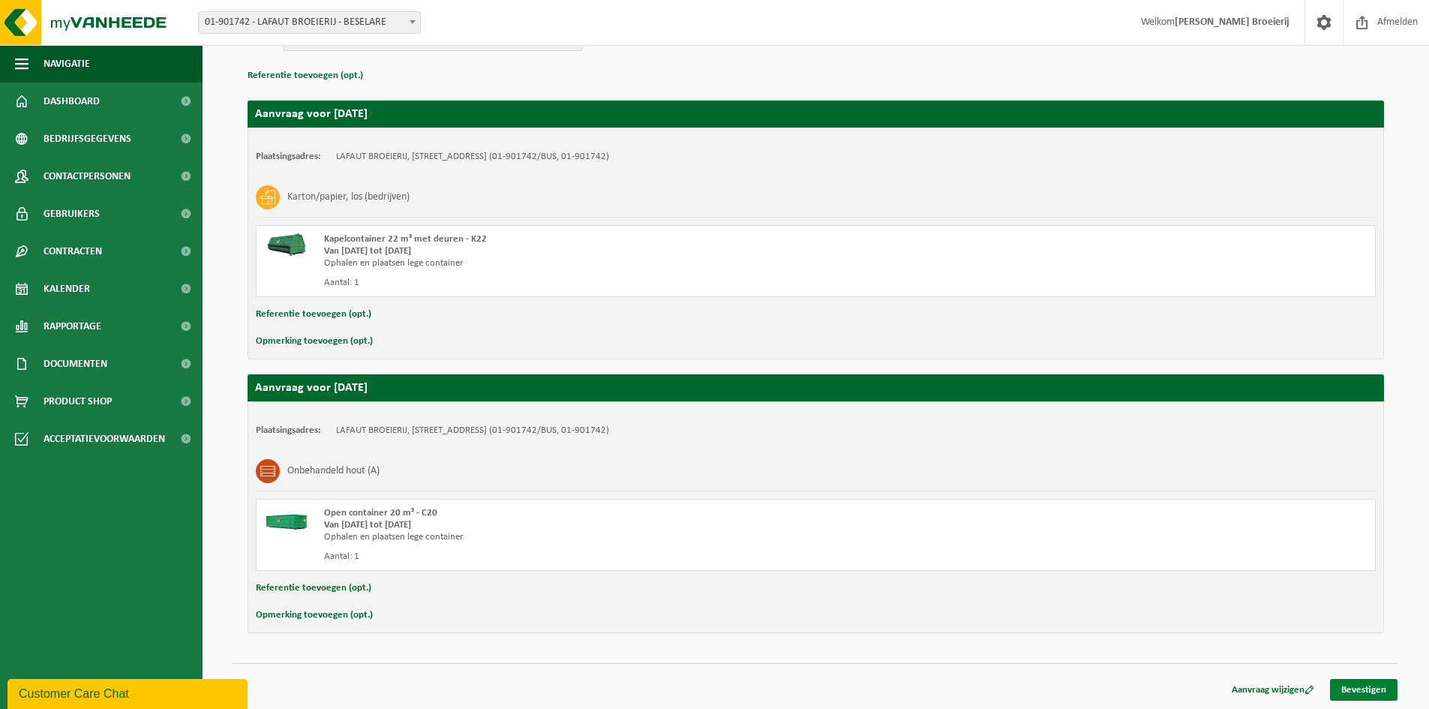
click at [1387, 694] on link "Bevestigen" at bounding box center [1364, 690] width 68 height 22
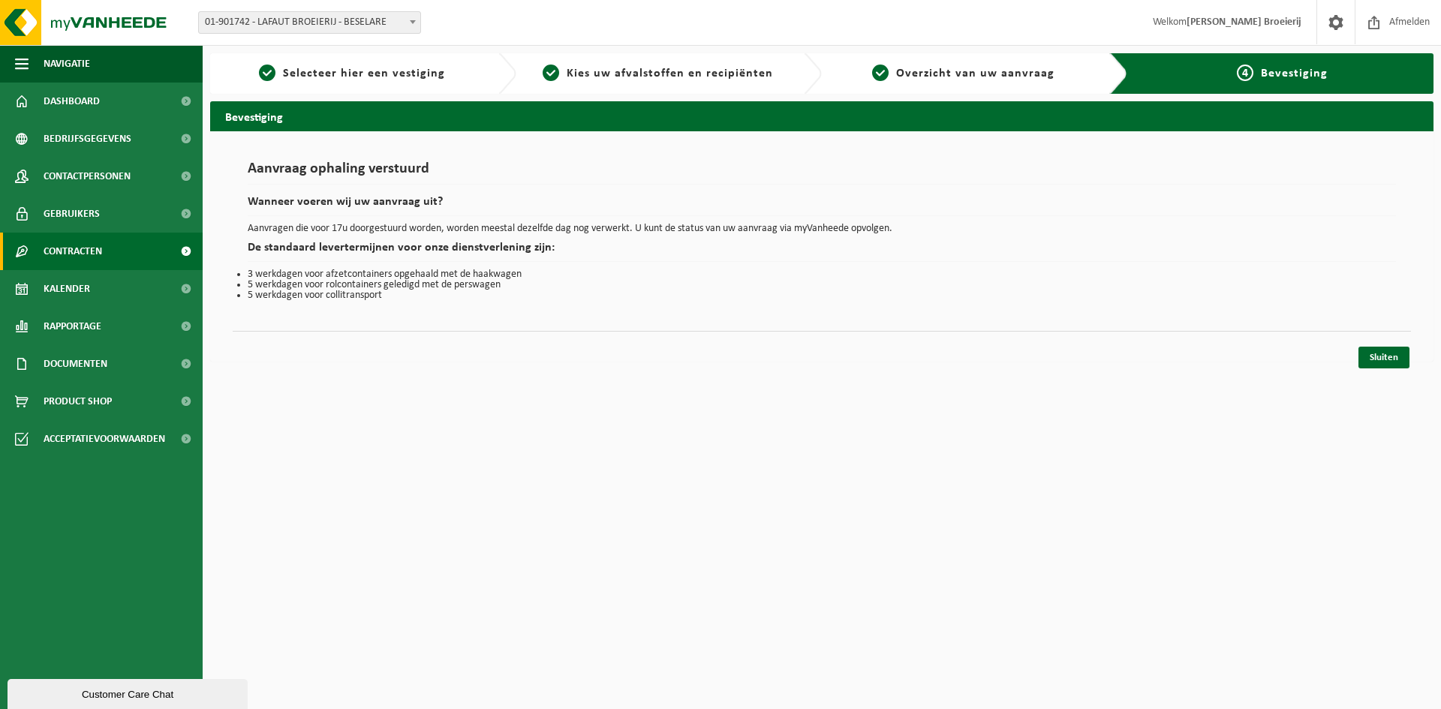
click at [96, 247] on span "Contracten" at bounding box center [73, 252] width 59 height 38
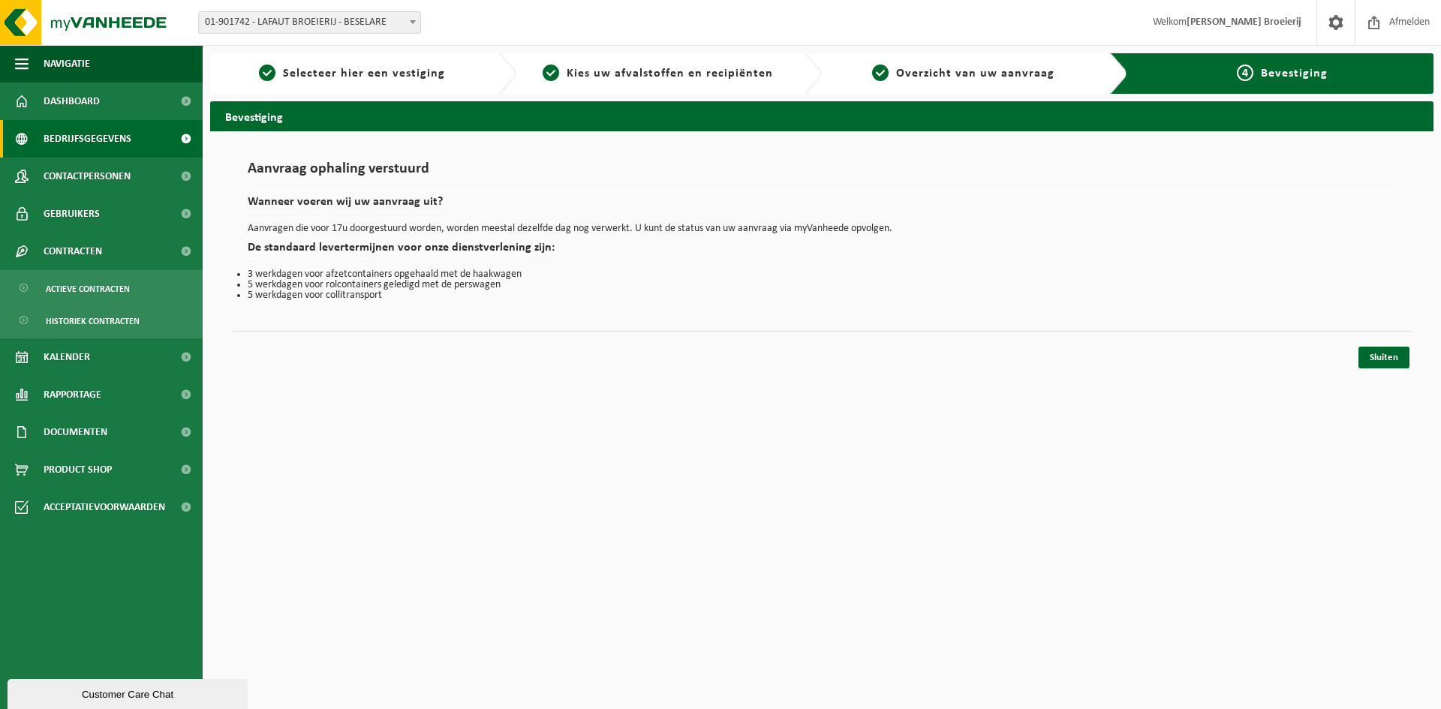
click at [100, 132] on span "Bedrijfsgegevens" at bounding box center [88, 139] width 88 height 38
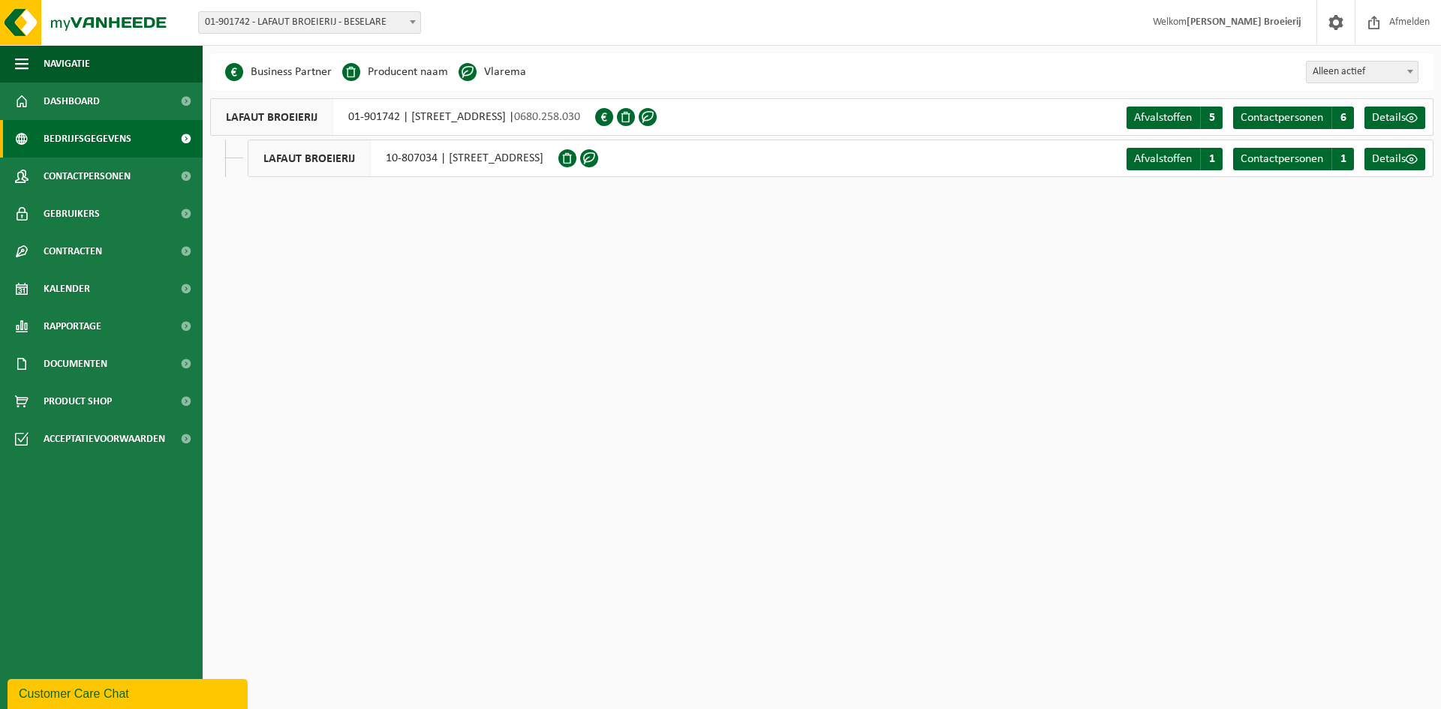
click at [93, 96] on span "Dashboard" at bounding box center [72, 102] width 56 height 38
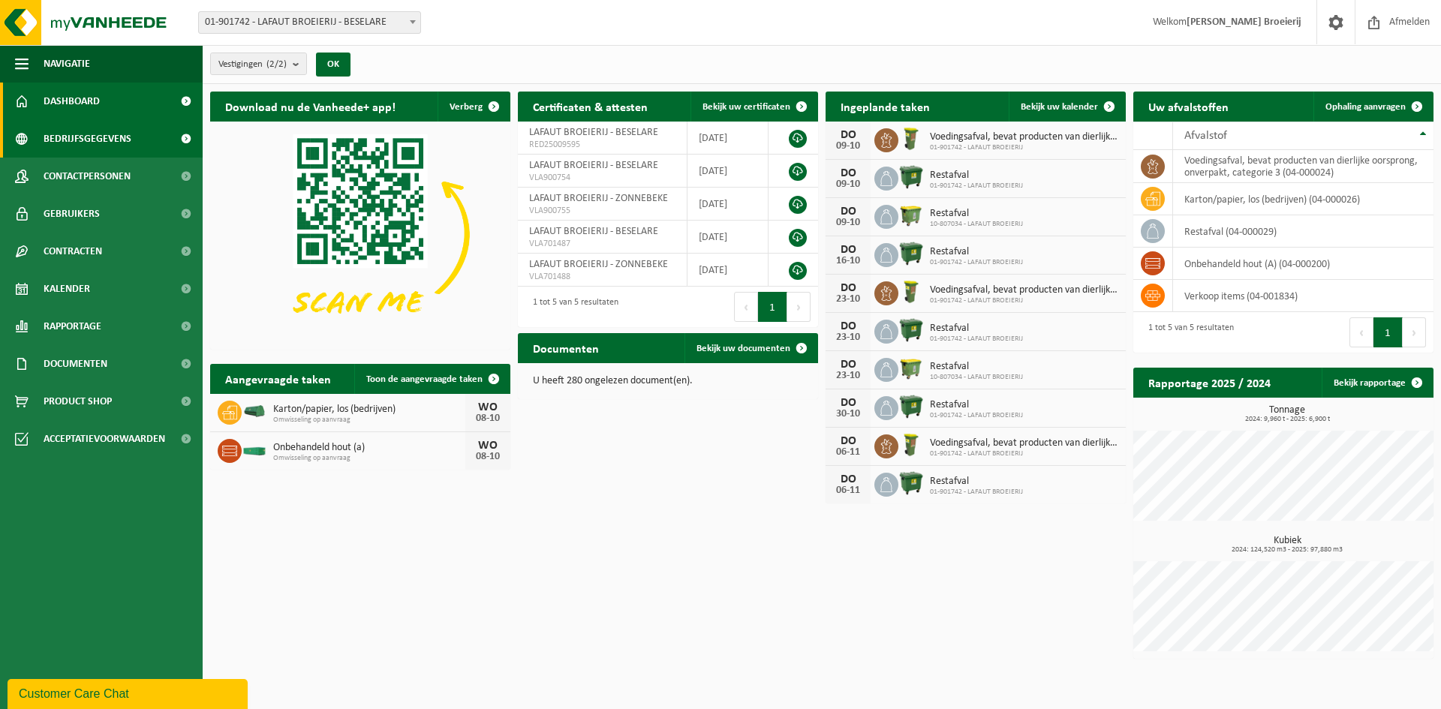
click at [82, 139] on span "Bedrijfsgegevens" at bounding box center [88, 139] width 88 height 38
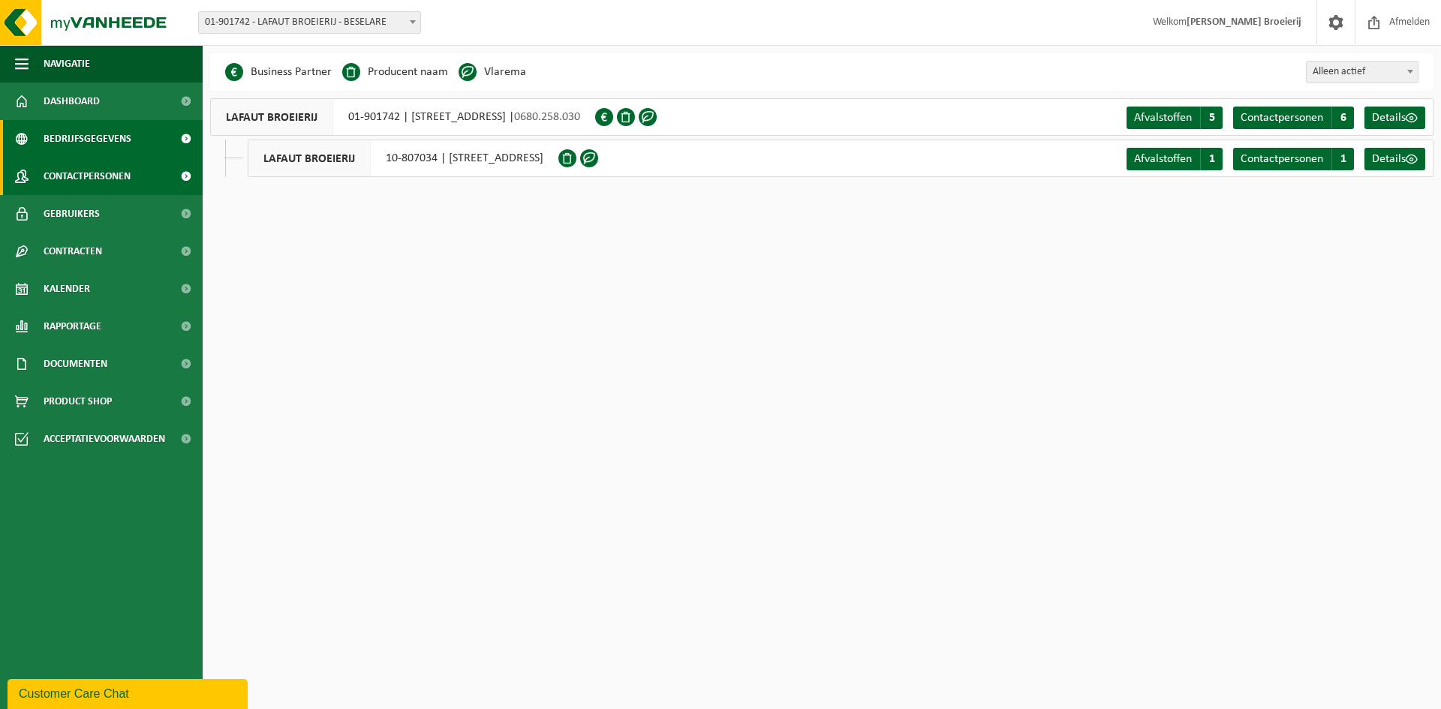
click at [90, 175] on span "Contactpersonen" at bounding box center [87, 177] width 87 height 38
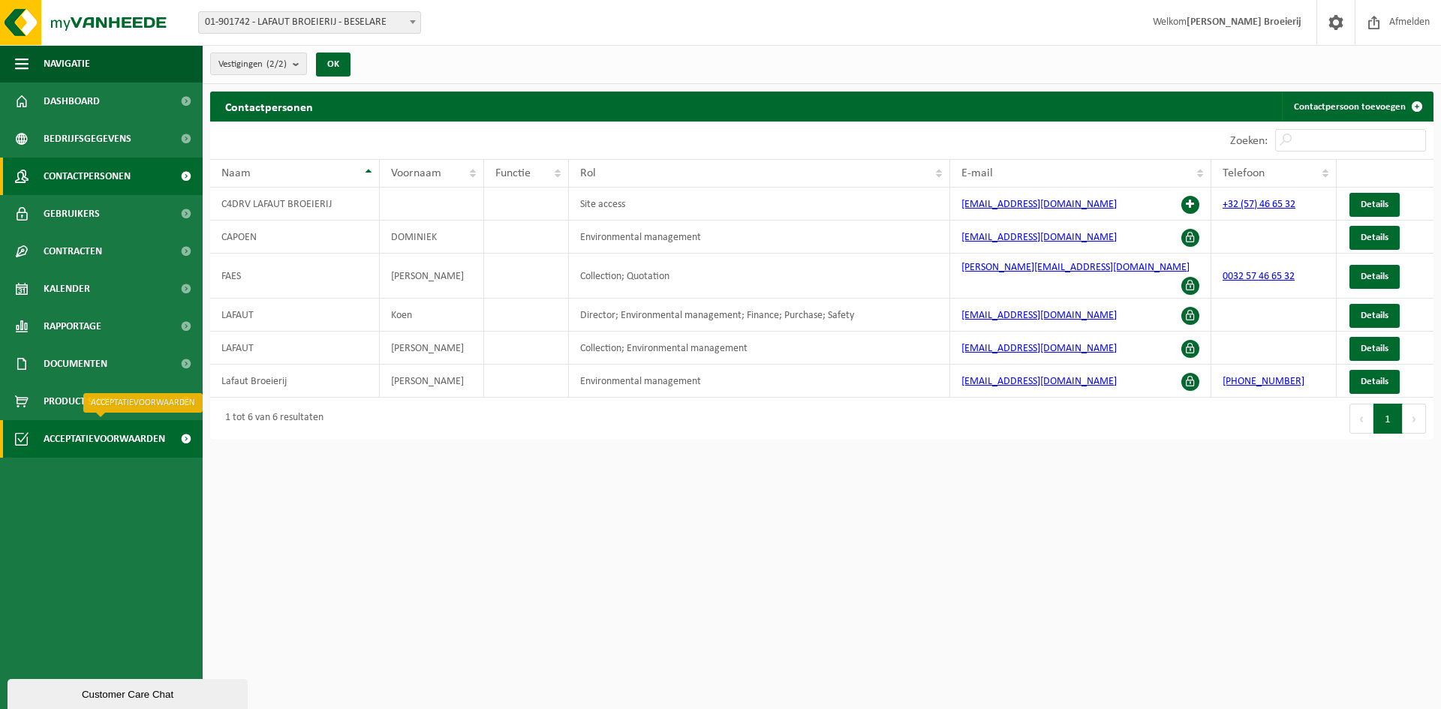
click at [92, 438] on span "Acceptatievoorwaarden" at bounding box center [105, 439] width 122 height 38
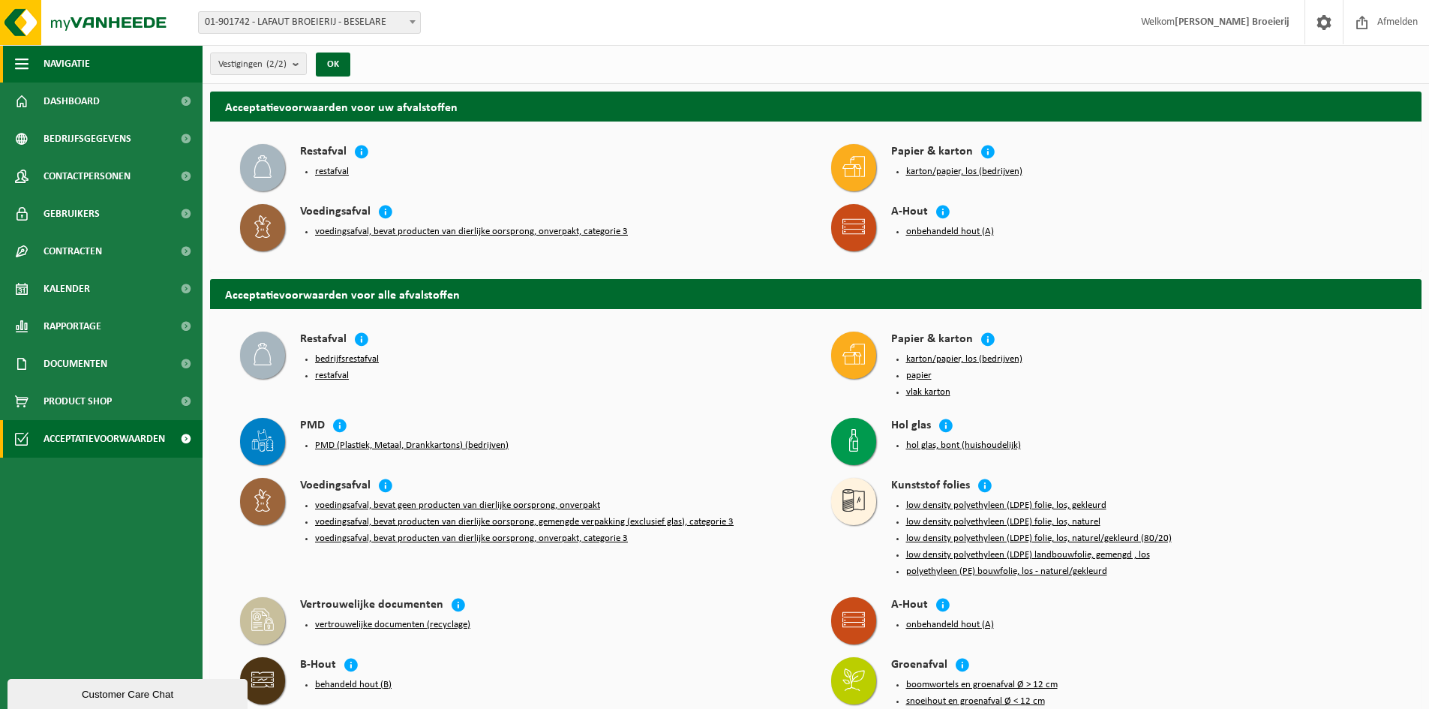
click at [25, 65] on span "button" at bounding box center [22, 64] width 14 height 38
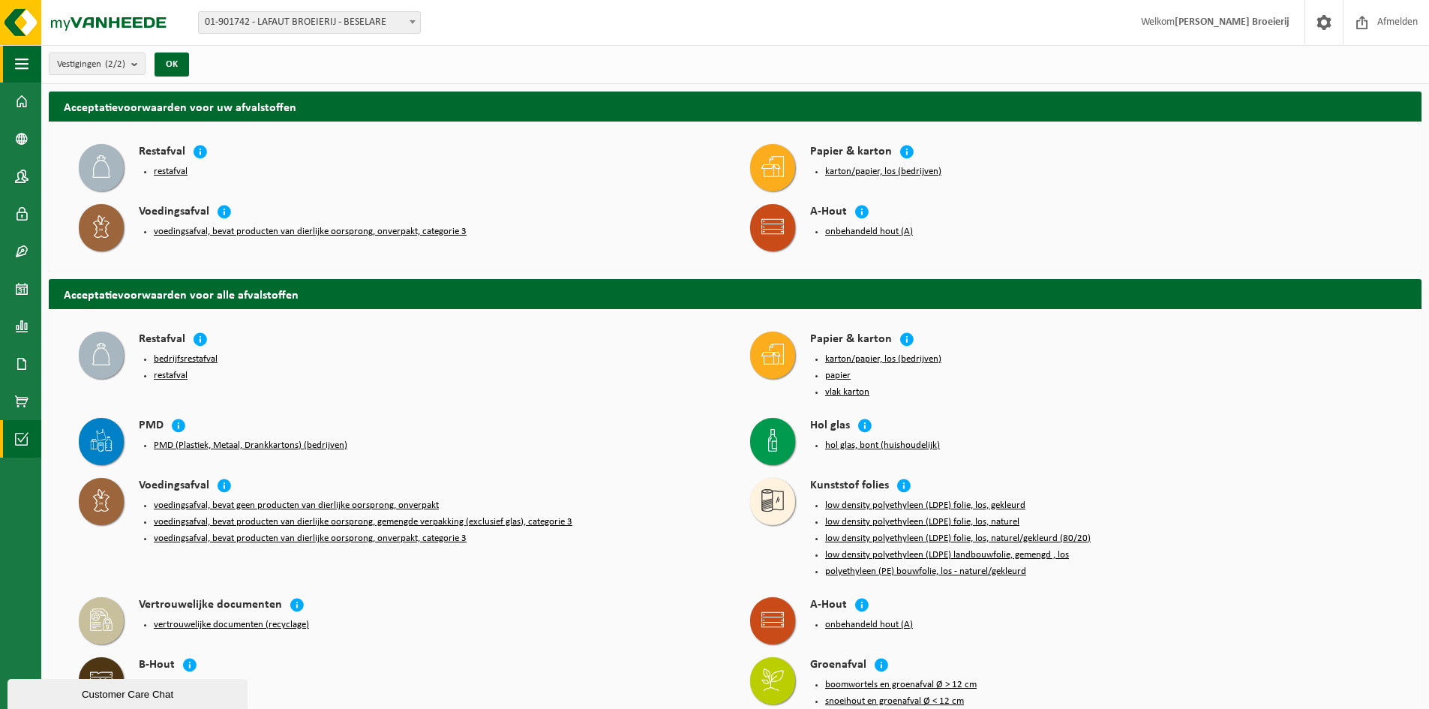
click at [25, 65] on span "button" at bounding box center [22, 64] width 14 height 38
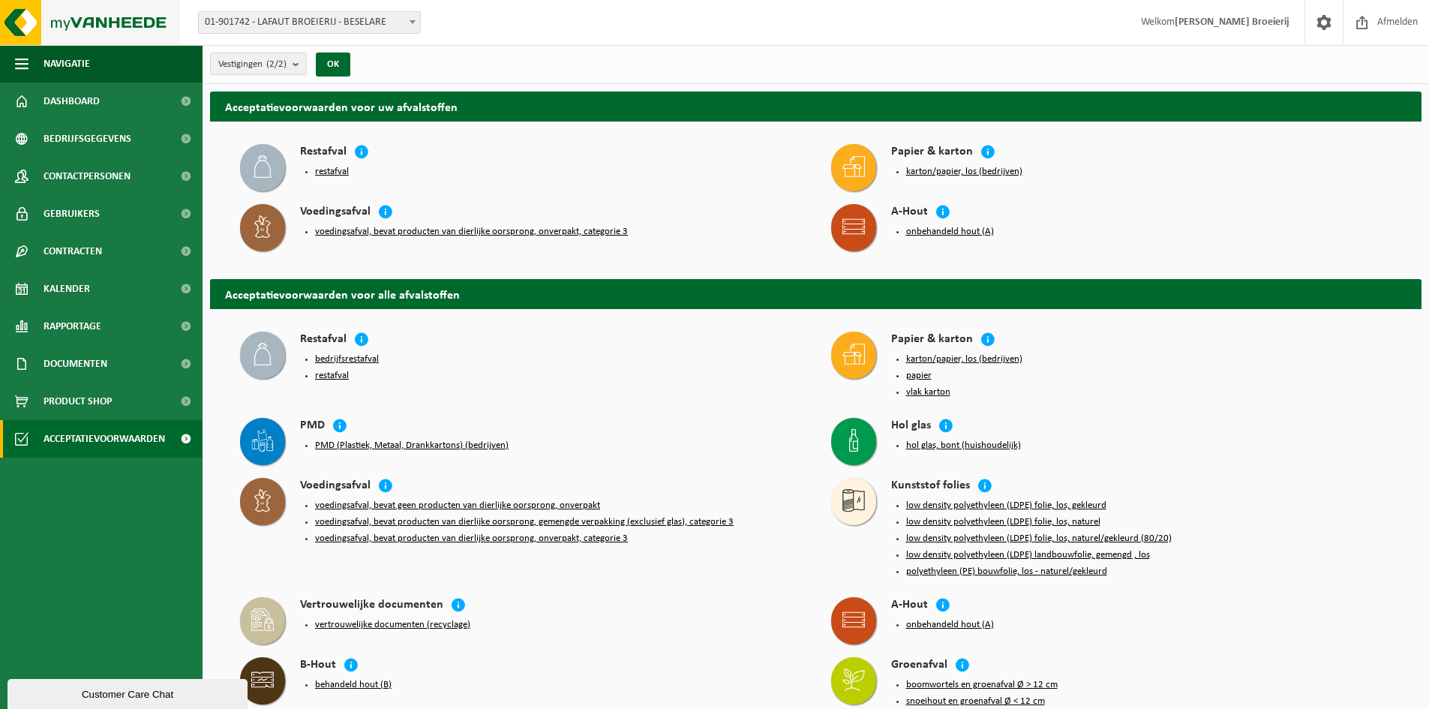
click at [98, 23] on img at bounding box center [90, 22] width 180 height 45
